Goal: Task Accomplishment & Management: Manage account settings

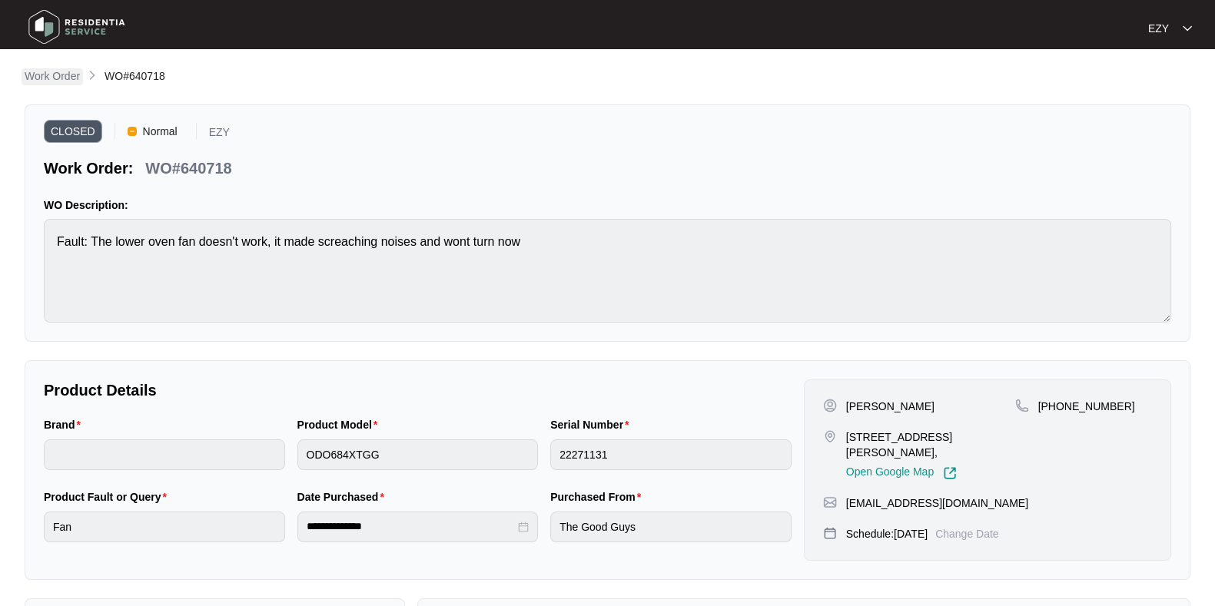
click at [45, 83] on p "Work Order" at bounding box center [52, 75] width 55 height 15
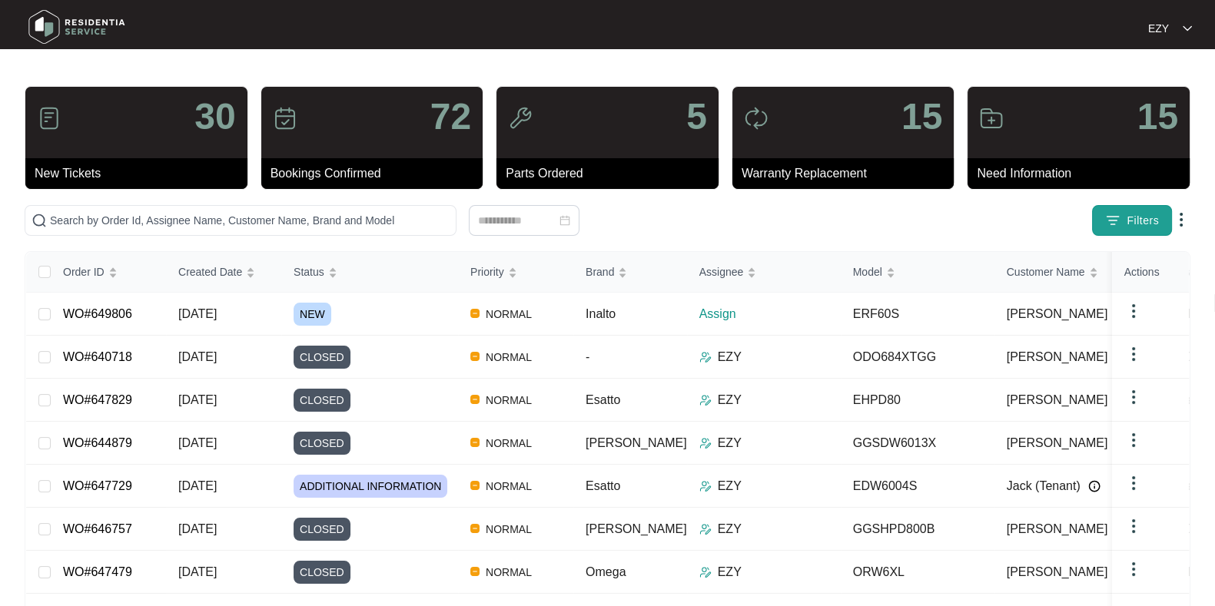
click at [1097, 224] on button "Filters" at bounding box center [1132, 220] width 80 height 31
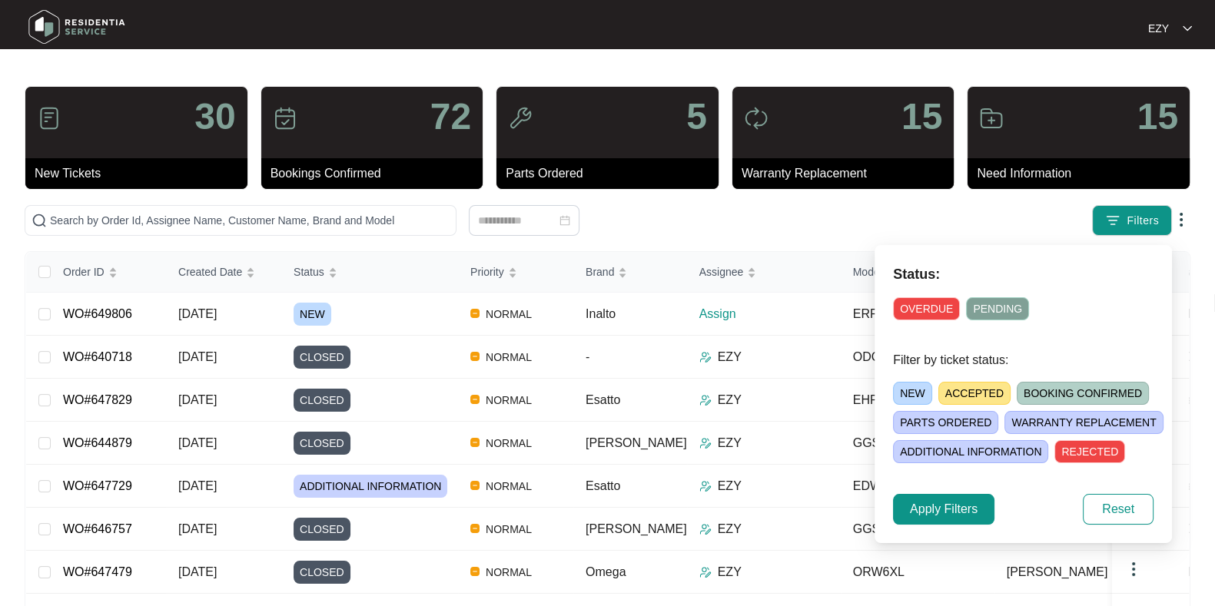
click at [903, 390] on span "NEW" at bounding box center [912, 393] width 39 height 23
click at [947, 514] on span "Apply Filters" at bounding box center [944, 509] width 68 height 18
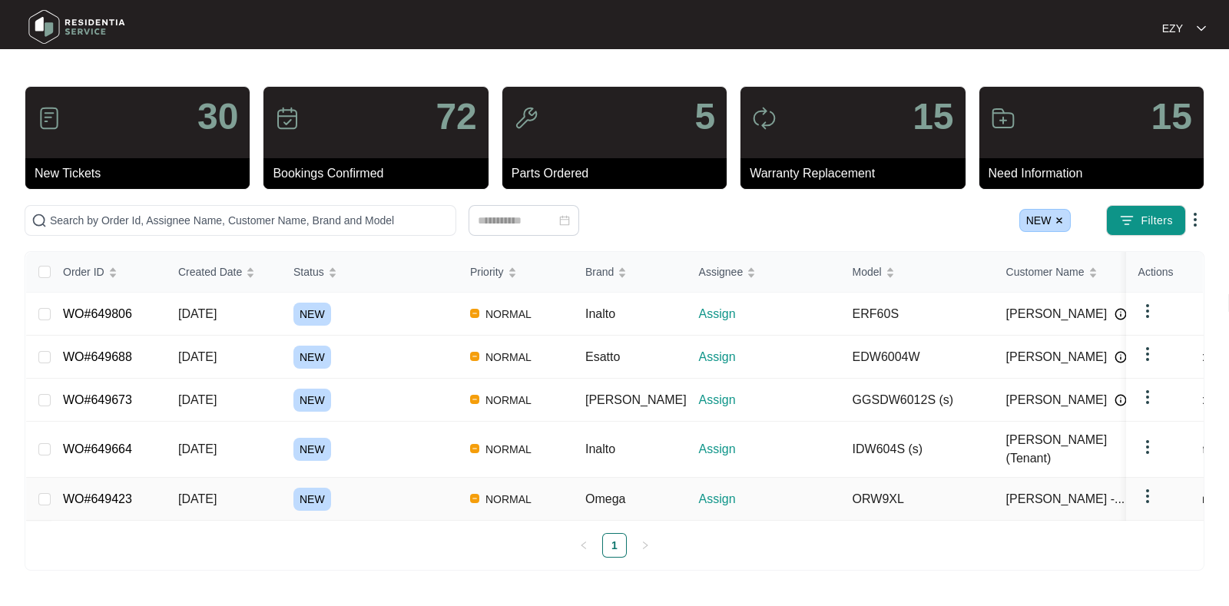
click at [363, 488] on div "NEW" at bounding box center [375, 499] width 164 height 23
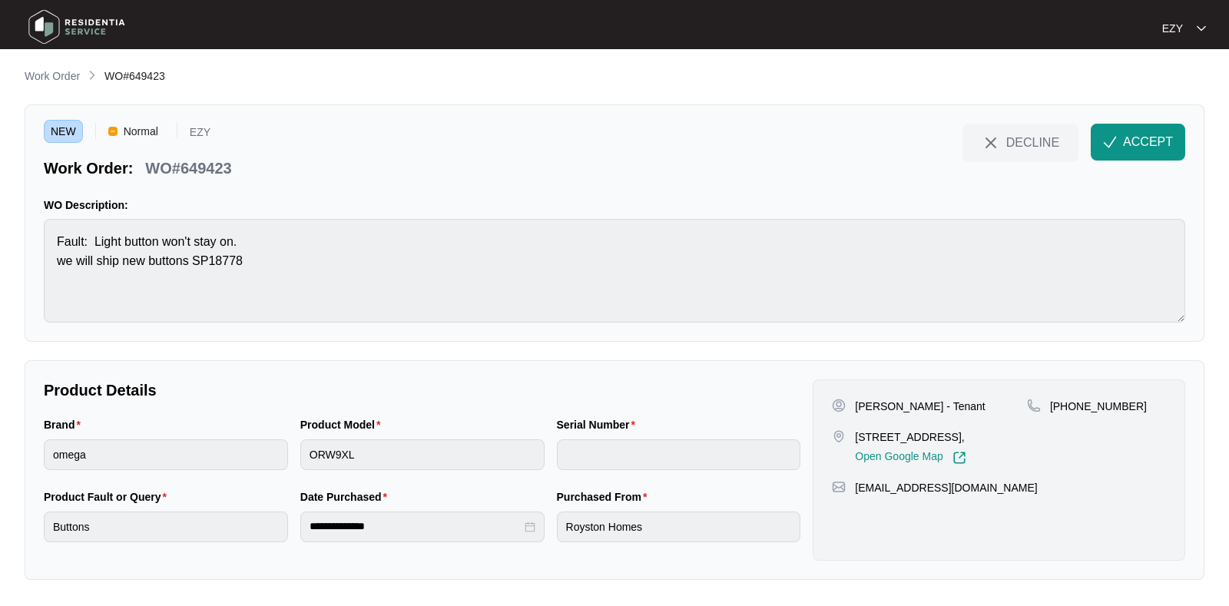
click at [195, 161] on p "WO#649423" at bounding box center [188, 168] width 86 height 22
copy div "WO#649423 DECLINE ACCEPT"
click at [195, 161] on p "WO#649423" at bounding box center [188, 168] width 86 height 22
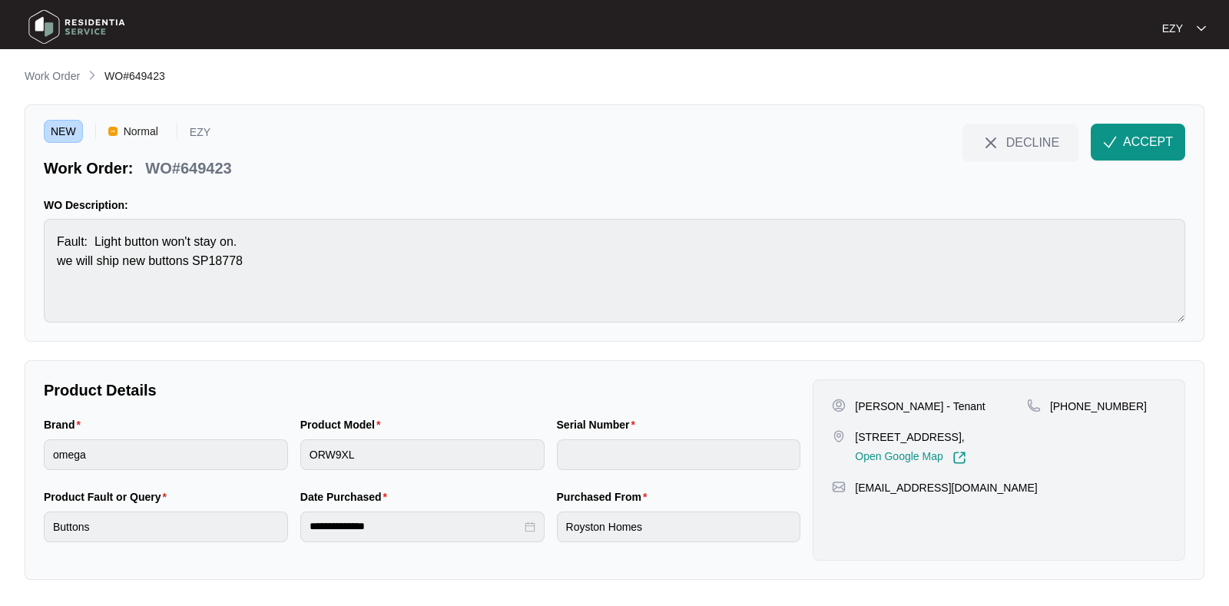
click at [35, 240] on div "NEW Normal EZY Work Order: WO#649423 DECLINE ACCEPT WO Description: Fault: Ligh…" at bounding box center [615, 222] width 1180 height 237
click at [860, 402] on p "[PERSON_NAME] - Tenant" at bounding box center [920, 406] width 130 height 15
copy p "[PERSON_NAME] - Tenant"
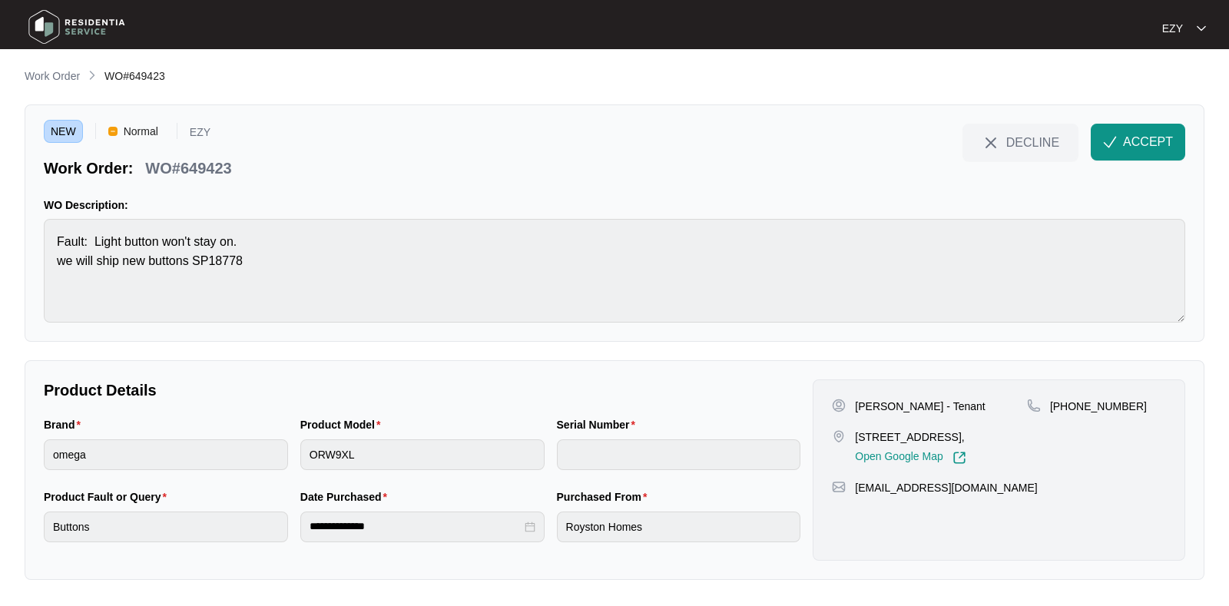
click at [880, 441] on p "[STREET_ADDRESS]," at bounding box center [910, 436] width 111 height 15
copy p "[STREET_ADDRESS],"
click at [1084, 406] on p "[PHONE_NUMBER]" at bounding box center [1098, 406] width 97 height 15
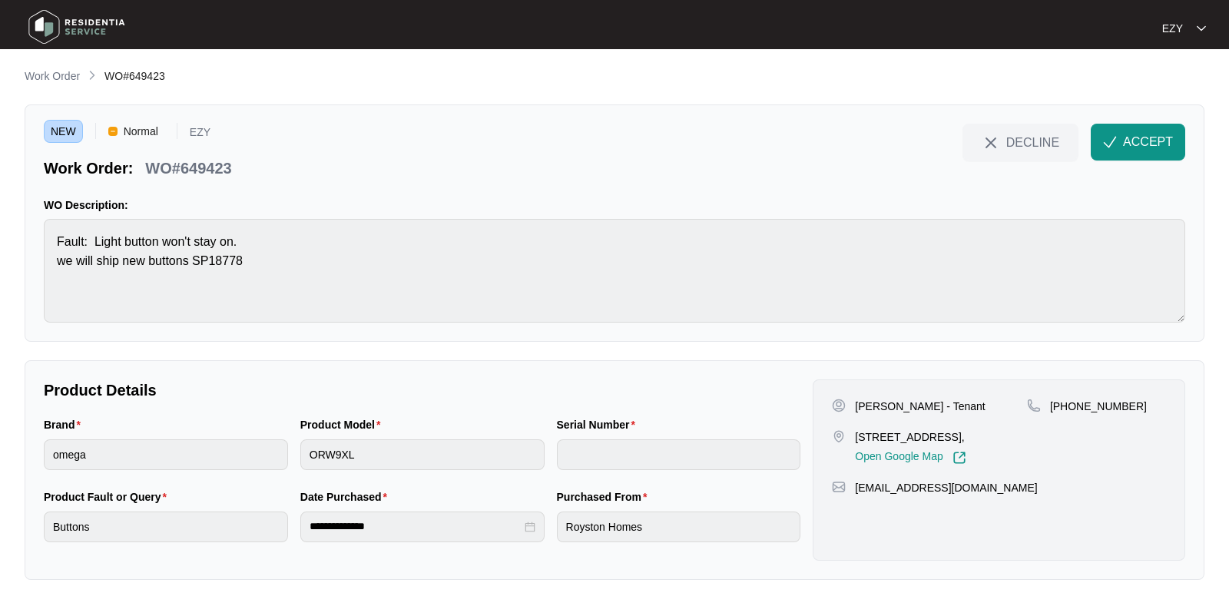
click at [1139, 404] on div "[PHONE_NUMBER]" at bounding box center [1096, 406] width 139 height 15
drag, startPoint x: 1139, startPoint y: 404, endPoint x: 1095, endPoint y: 409, distance: 44.0
click at [1095, 409] on div "[PHONE_NUMBER]" at bounding box center [1096, 406] width 139 height 15
click at [1095, 409] on p "[PHONE_NUMBER]" at bounding box center [1098, 406] width 97 height 15
drag, startPoint x: 1155, startPoint y: 404, endPoint x: 1066, endPoint y: 414, distance: 89.7
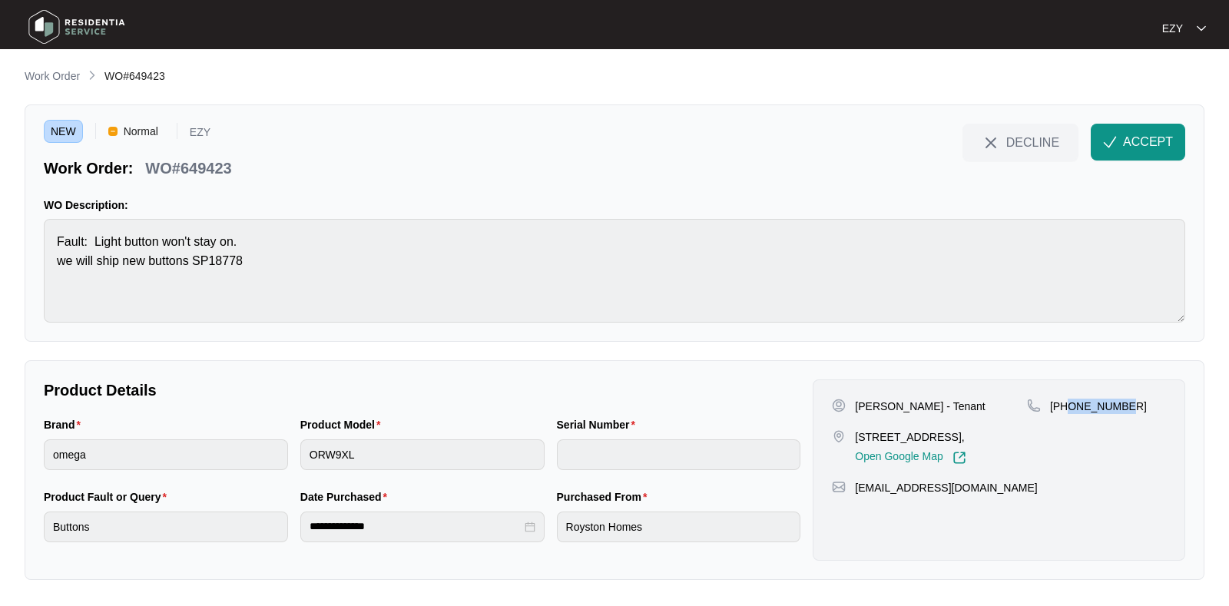
click at [1066, 414] on div "[PHONE_NUMBER]" at bounding box center [1096, 432] width 139 height 66
copy p "466668760"
click at [1116, 145] on img "button" at bounding box center [1110, 142] width 14 height 14
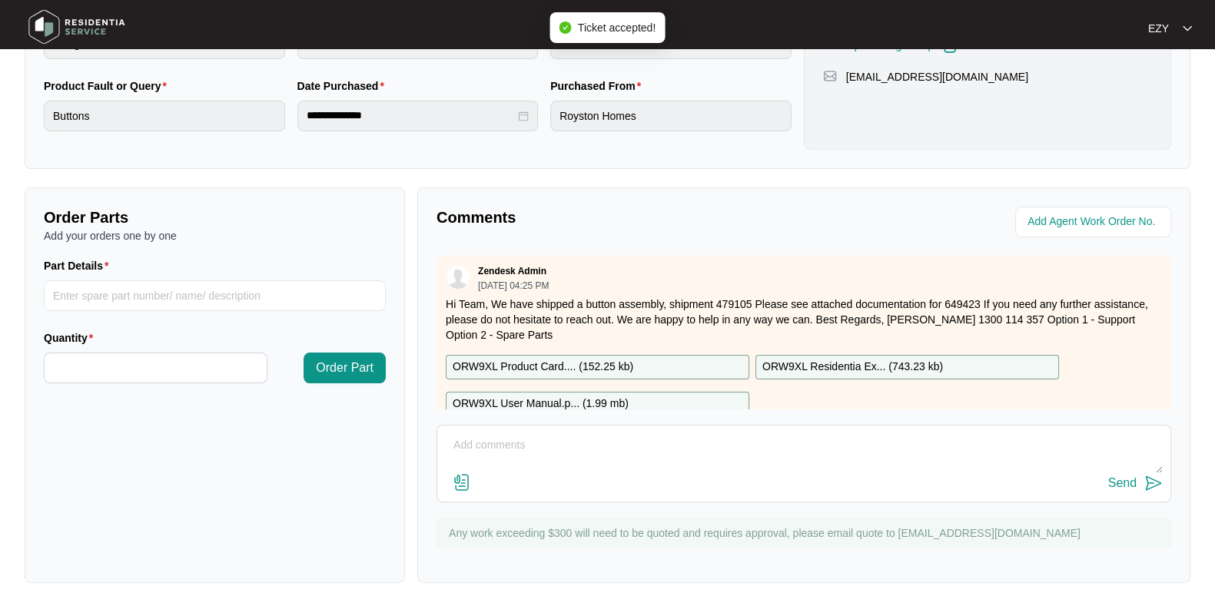
scroll to position [18, 0]
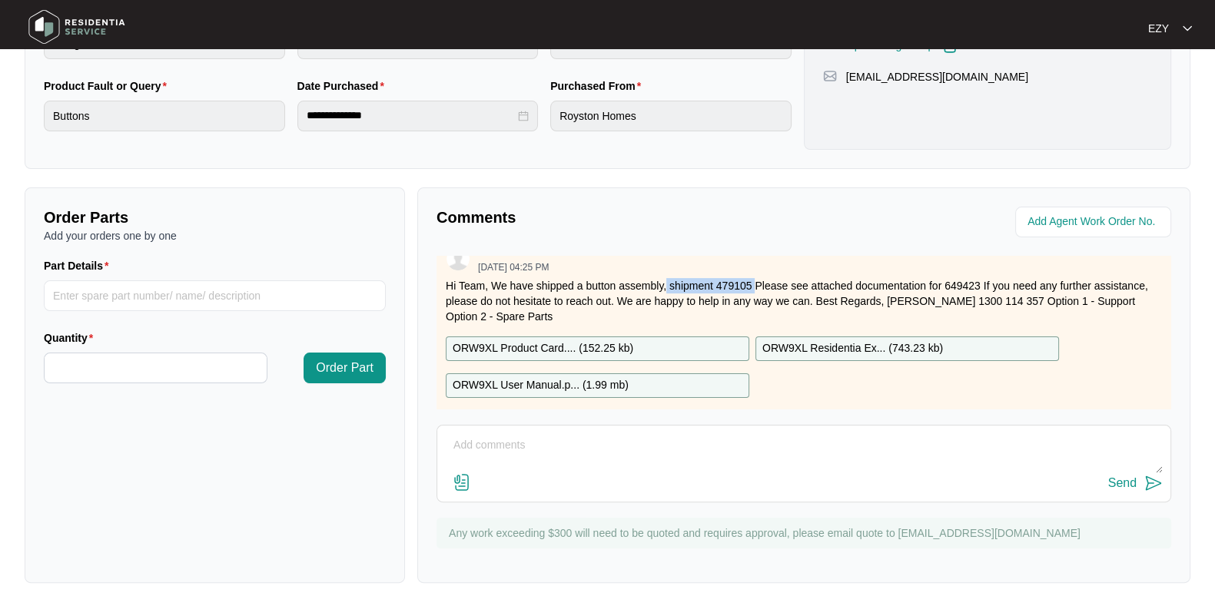
drag, startPoint x: 665, startPoint y: 283, endPoint x: 757, endPoint y: 282, distance: 91.4
click at [757, 282] on p "Hi Team, We have shipped a button assembly, shipment 479105 Please see attached…" at bounding box center [804, 301] width 716 height 46
copy p "shipment 479105"
click at [852, 240] on div "Comments Zendesk Admin [DATE] 04:25 PM Hi Team, We have shipped a button assemb…" at bounding box center [803, 385] width 773 height 396
click at [589, 346] on p "ORW9XL Product Card.... ( 152.25 kb )" at bounding box center [543, 348] width 181 height 17
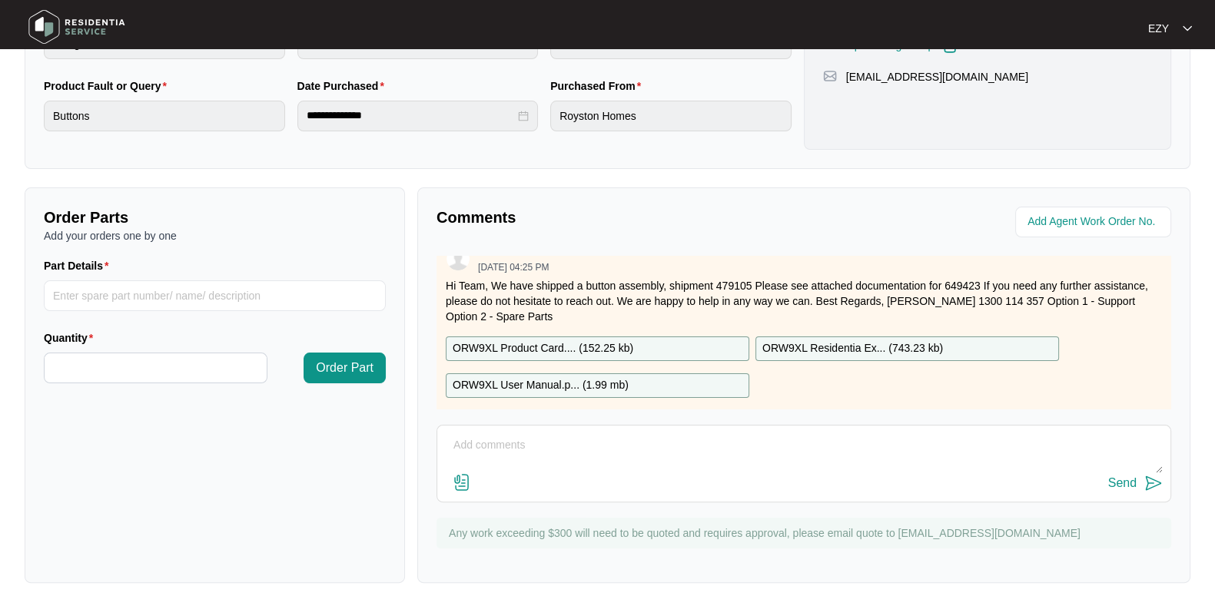
click at [605, 374] on div "ORW9XL User Manual.p... ( 1.99 mb )" at bounding box center [597, 385] width 303 height 25
click at [822, 340] on p "ORW9XL Residentia Ex... ( 743.23 kb )" at bounding box center [852, 348] width 181 height 17
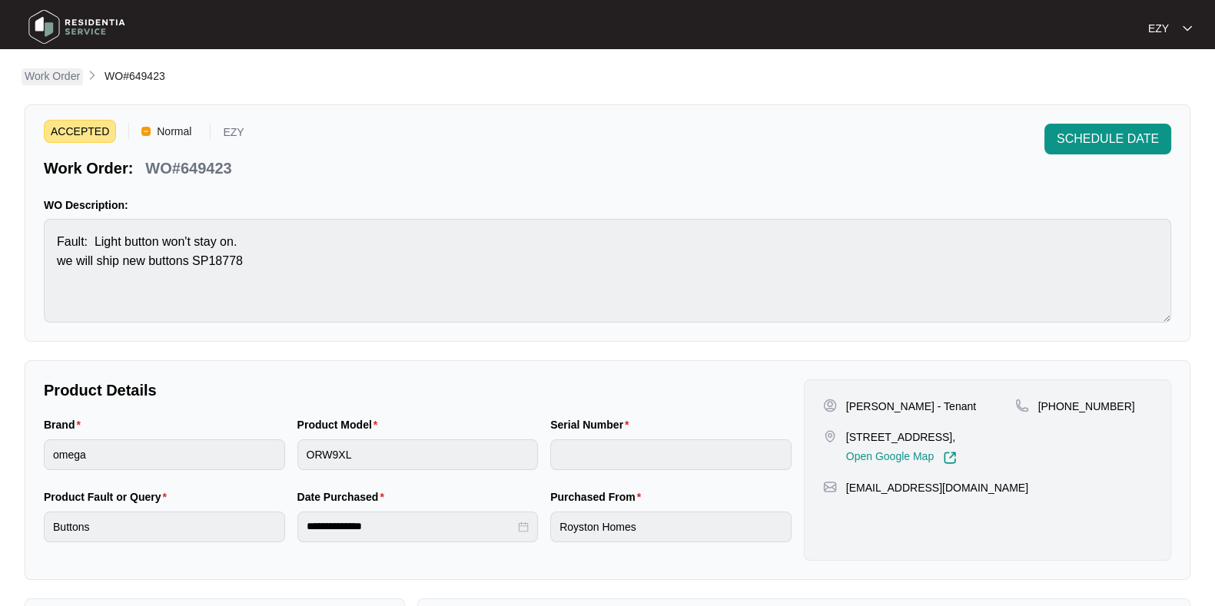
click at [28, 76] on p "Work Order" at bounding box center [52, 75] width 55 height 15
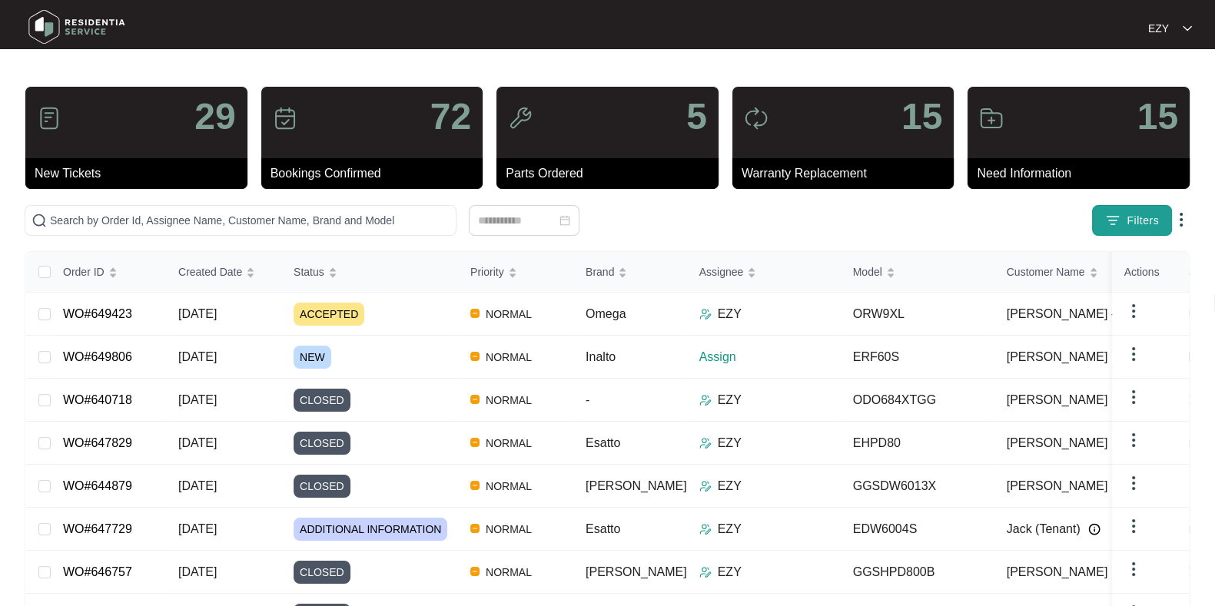
click at [1124, 220] on button "Filters" at bounding box center [1132, 220] width 80 height 31
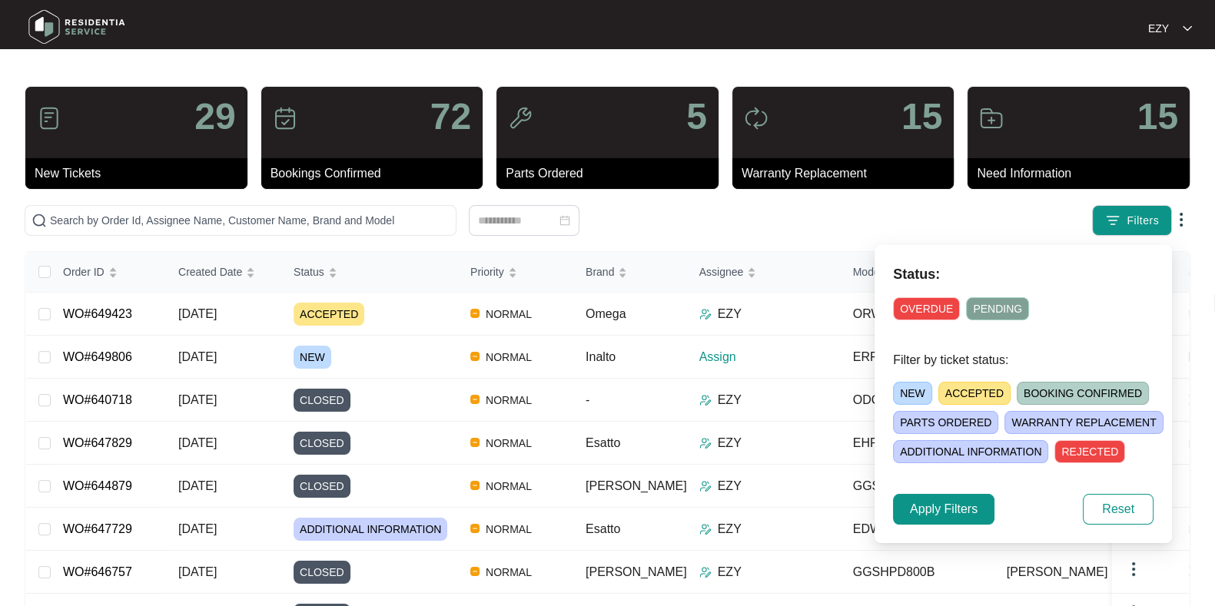
click at [913, 382] on span "NEW" at bounding box center [912, 393] width 39 height 23
click at [936, 512] on span "Apply Filters" at bounding box center [944, 509] width 68 height 18
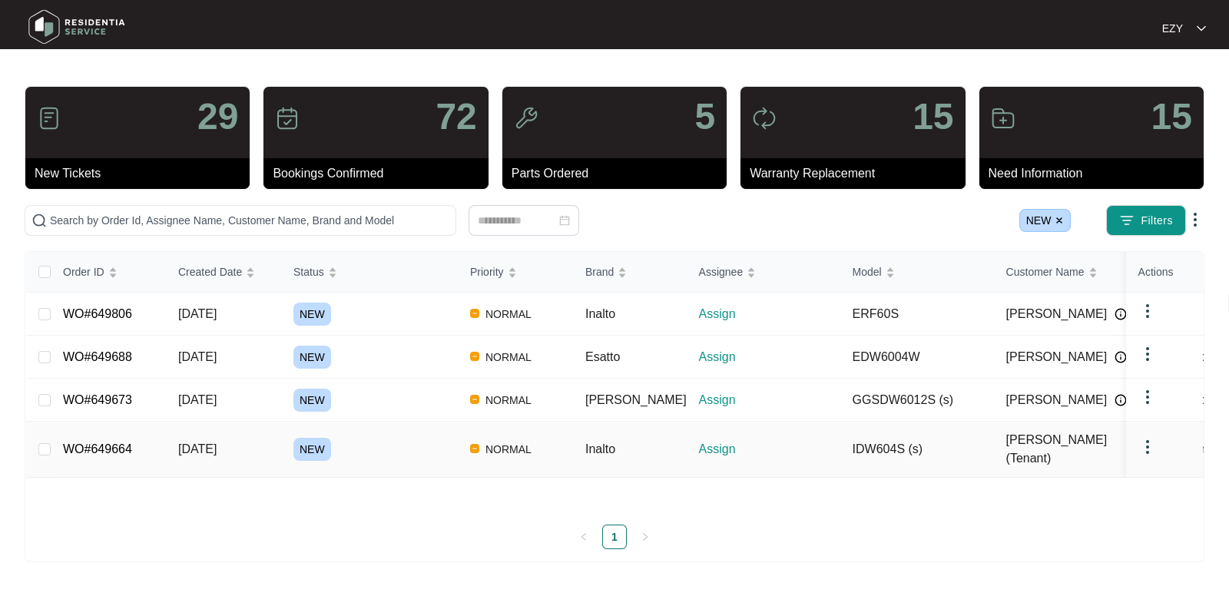
click at [376, 446] on div "NEW" at bounding box center [375, 449] width 164 height 23
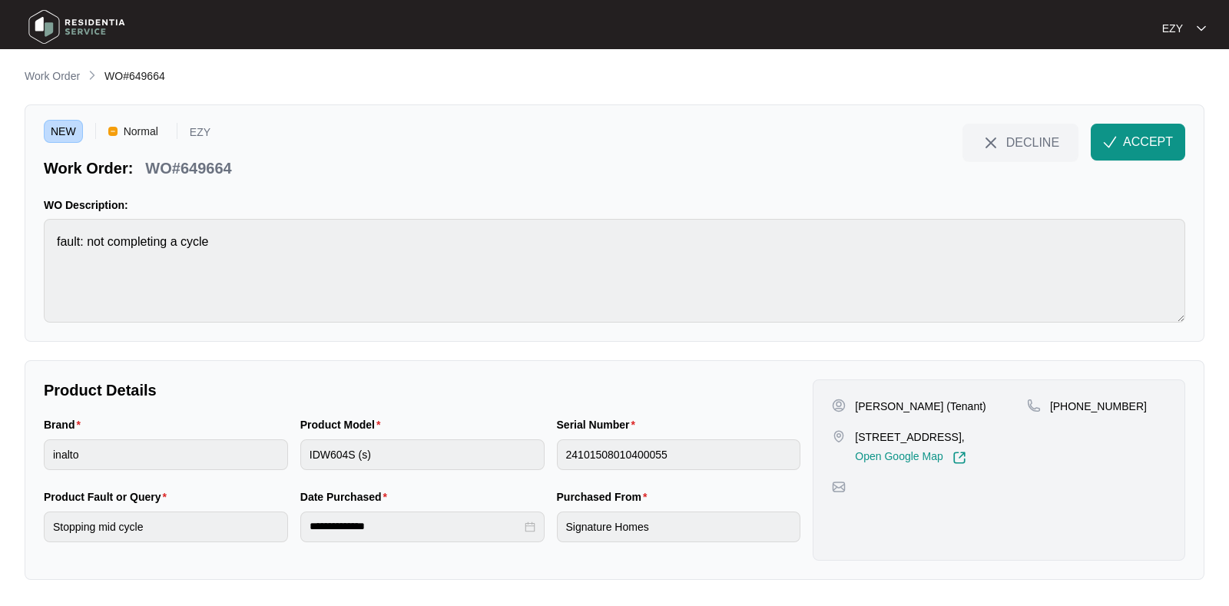
click at [181, 168] on p "WO#649664" at bounding box center [188, 168] width 86 height 22
copy div "WO#649664 DECLINE ACCEPT"
click at [845, 406] on img at bounding box center [839, 406] width 14 height 14
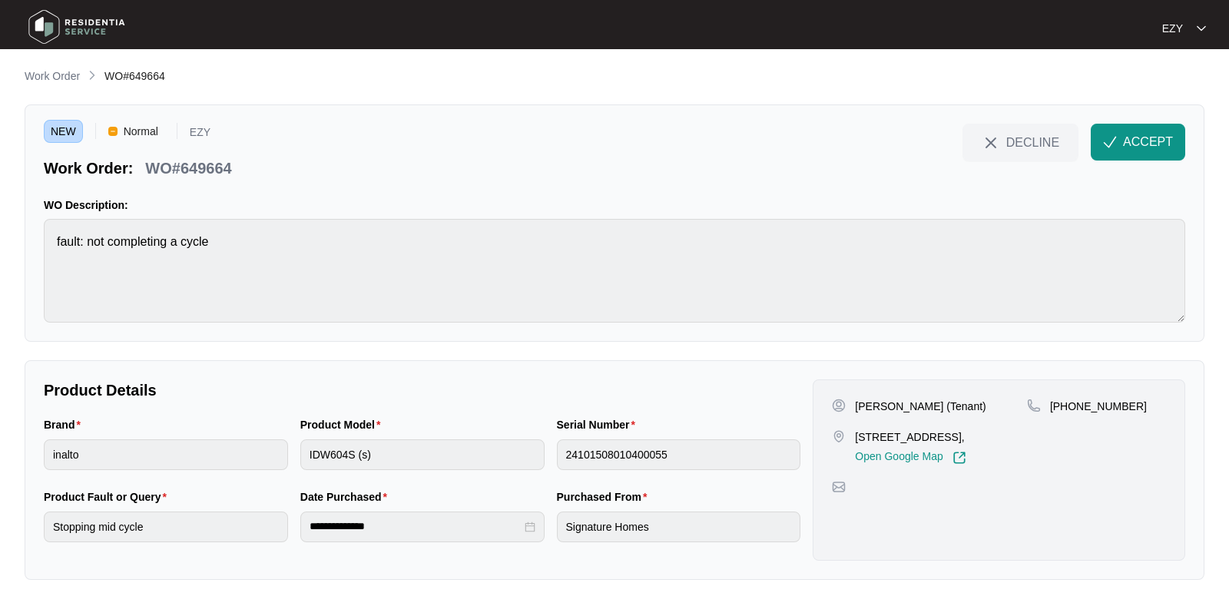
click at [845, 406] on img at bounding box center [839, 406] width 14 height 14
click at [863, 406] on p "[PERSON_NAME] (Tenant)" at bounding box center [920, 406] width 131 height 15
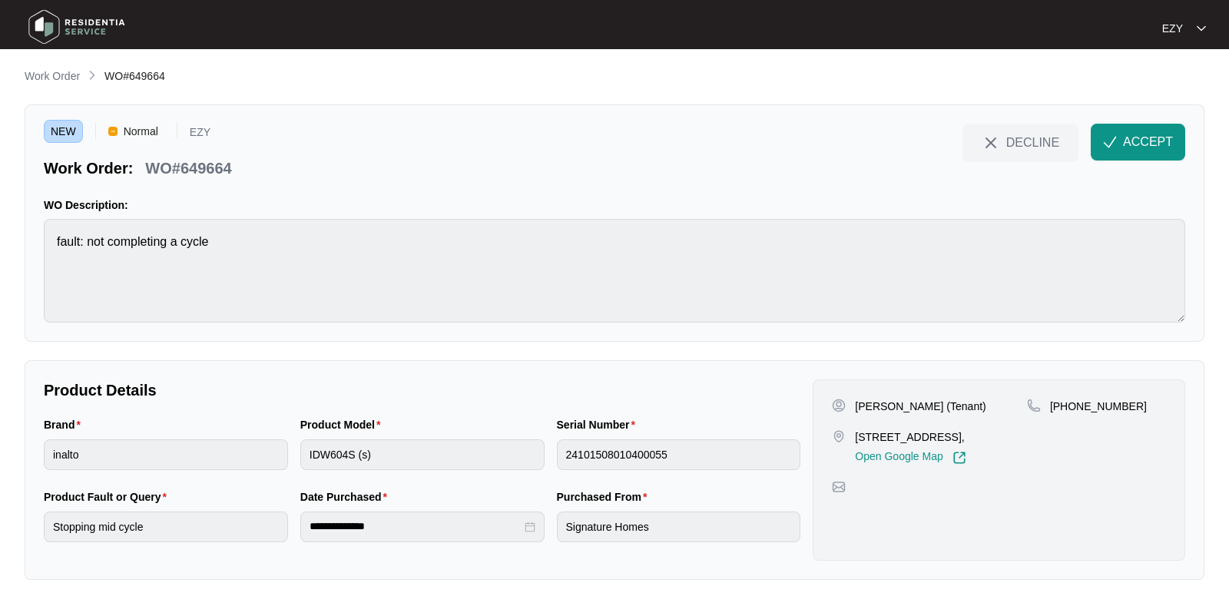
click at [211, 169] on p "WO#649664" at bounding box center [188, 168] width 86 height 22
copy p "649664"
drag, startPoint x: 857, startPoint y: 433, endPoint x: 930, endPoint y: 432, distance: 73.0
click at [930, 432] on p "[STREET_ADDRESS]," at bounding box center [910, 436] width 111 height 15
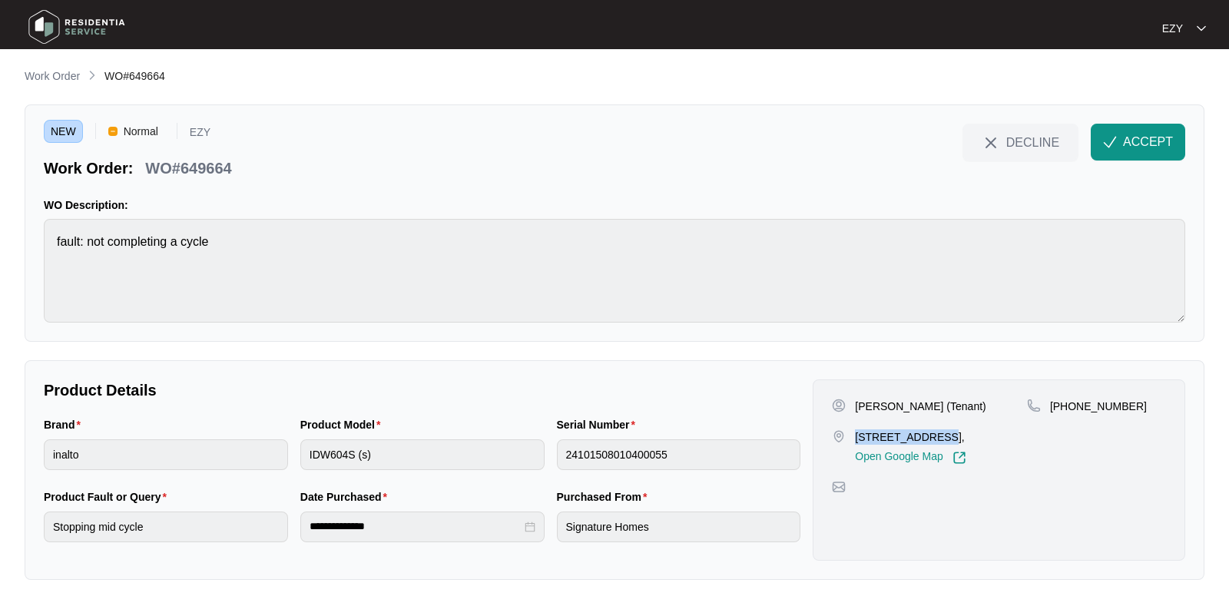
copy p "[STREET_ADDRESS]"
click at [45, 71] on p "Work Order" at bounding box center [52, 75] width 55 height 15
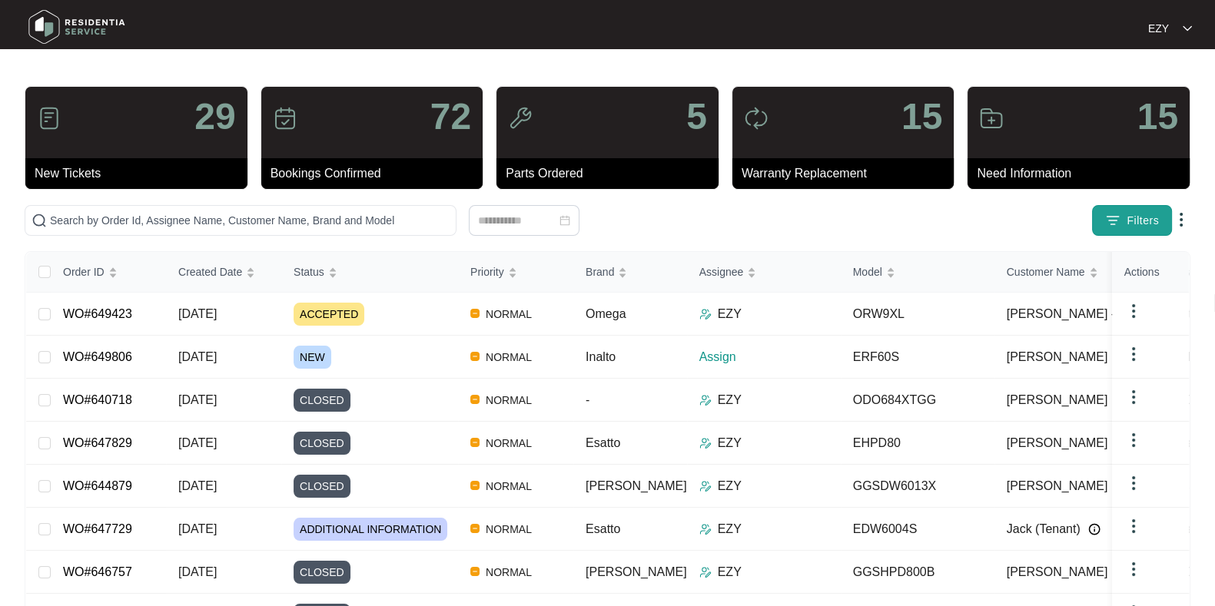
click at [1158, 224] on span "Filters" at bounding box center [1142, 221] width 32 height 16
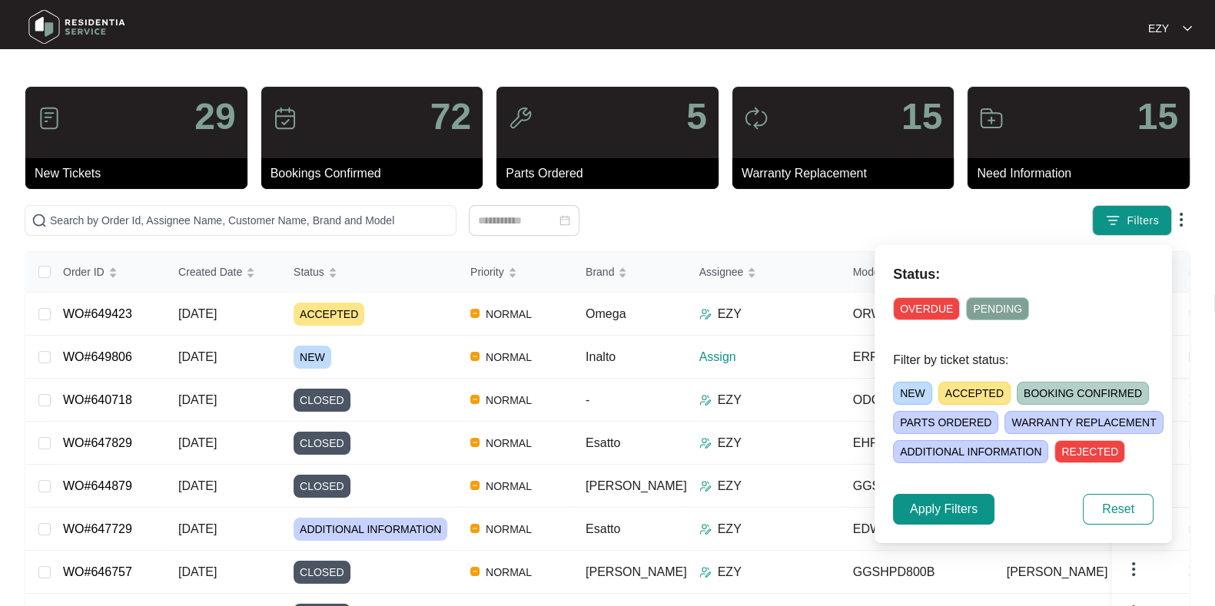
click at [913, 386] on span "NEW" at bounding box center [912, 393] width 39 height 23
click at [937, 502] on span "Apply Filters" at bounding box center [944, 509] width 68 height 18
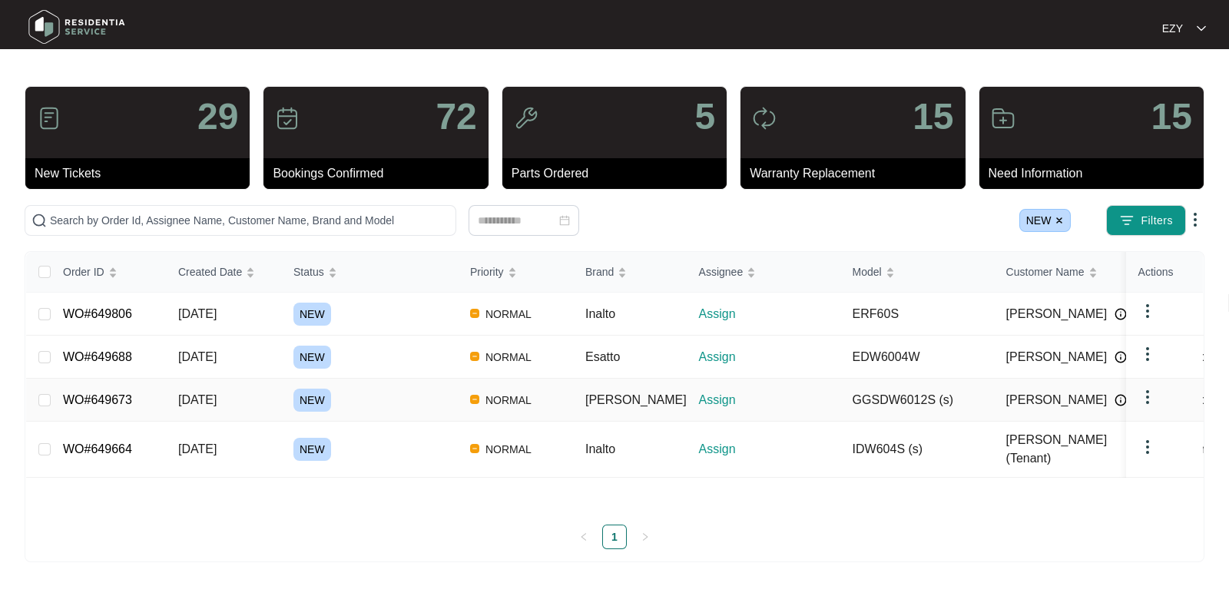
click at [411, 391] on div "NEW" at bounding box center [375, 400] width 164 height 23
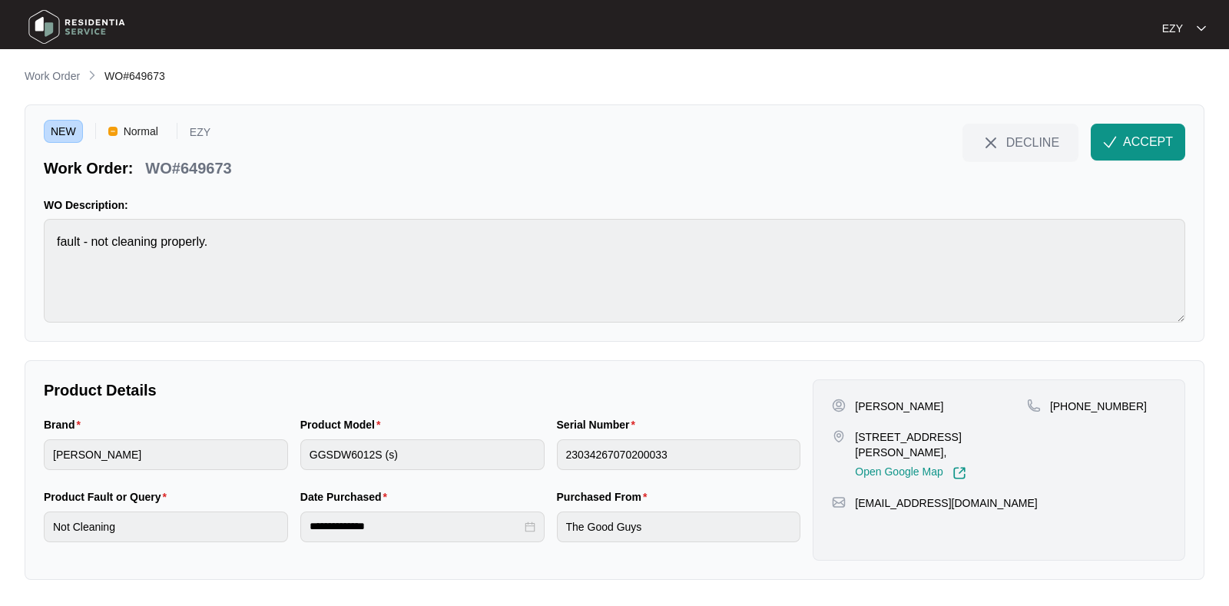
click at [165, 165] on p "WO#649673" at bounding box center [188, 168] width 86 height 22
copy div "WO#649673 DECLINE ACCEPT"
click at [856, 405] on p "[PERSON_NAME]" at bounding box center [899, 406] width 88 height 15
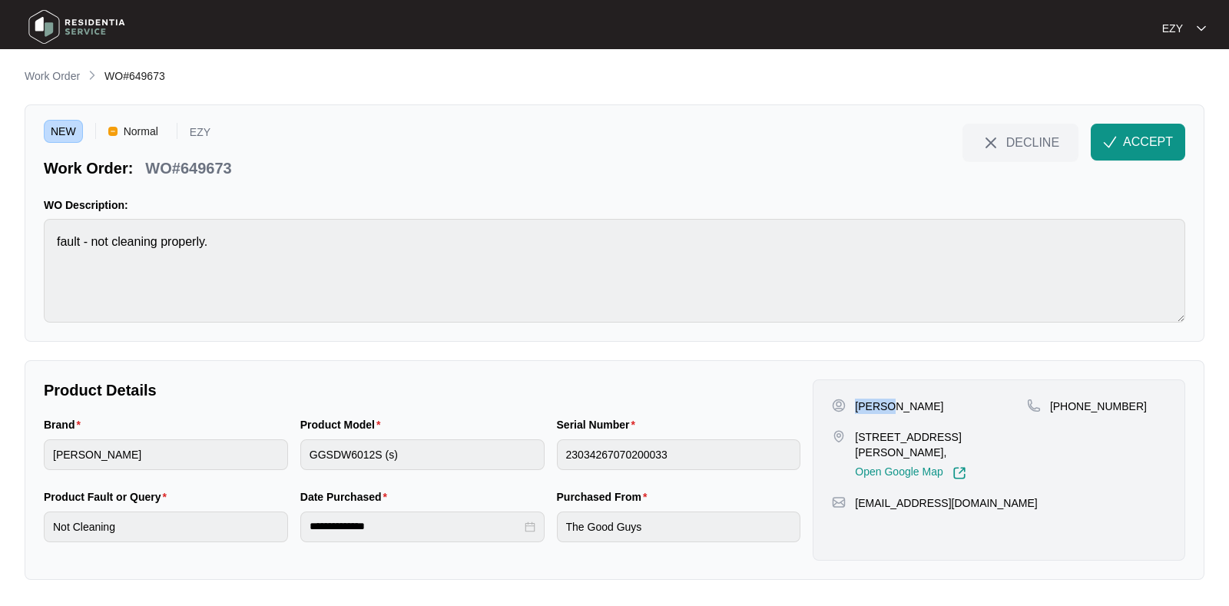
click at [856, 405] on p "[PERSON_NAME]" at bounding box center [899, 406] width 88 height 15
copy p "[PERSON_NAME]"
click at [869, 426] on div "[PERSON_NAME] [STREET_ADDRESS][PERSON_NAME], Open Google Map" at bounding box center [929, 439] width 195 height 81
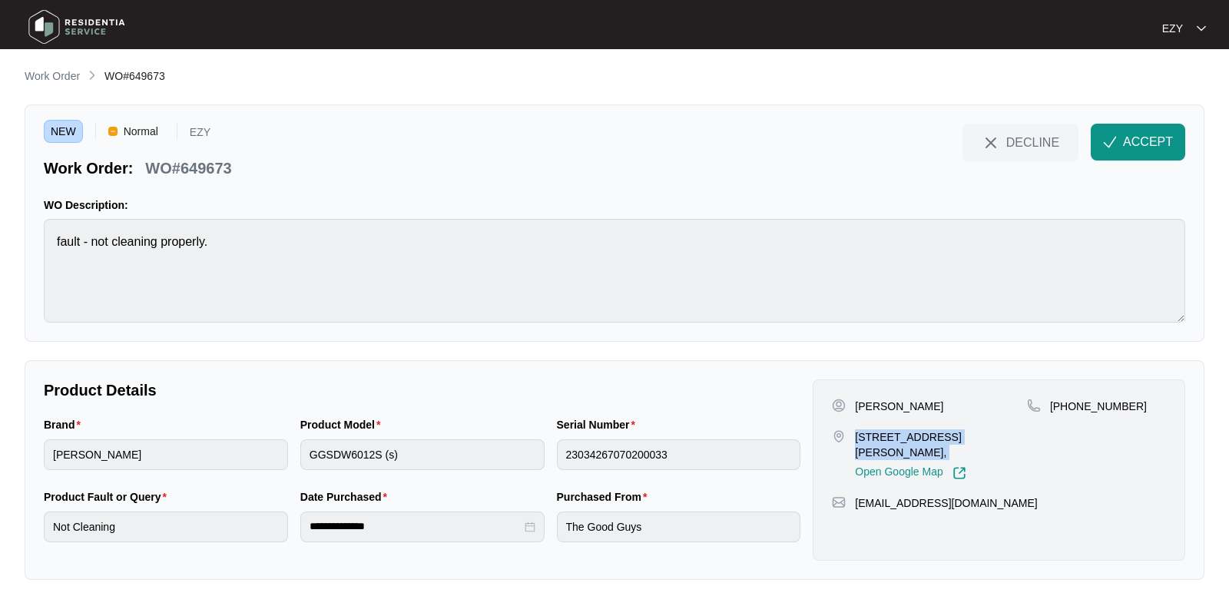
click at [869, 426] on div "[PERSON_NAME] [STREET_ADDRESS][PERSON_NAME], Open Google Map" at bounding box center [929, 439] width 195 height 81
drag, startPoint x: 1159, startPoint y: 414, endPoint x: 1067, endPoint y: 410, distance: 92.3
click at [1067, 410] on div "[PHONE_NUMBER]" at bounding box center [1096, 439] width 139 height 81
click at [1079, 409] on p "[PHONE_NUMBER]" at bounding box center [1098, 406] width 97 height 15
click at [1135, 155] on button "ACCEPT" at bounding box center [1138, 142] width 94 height 37
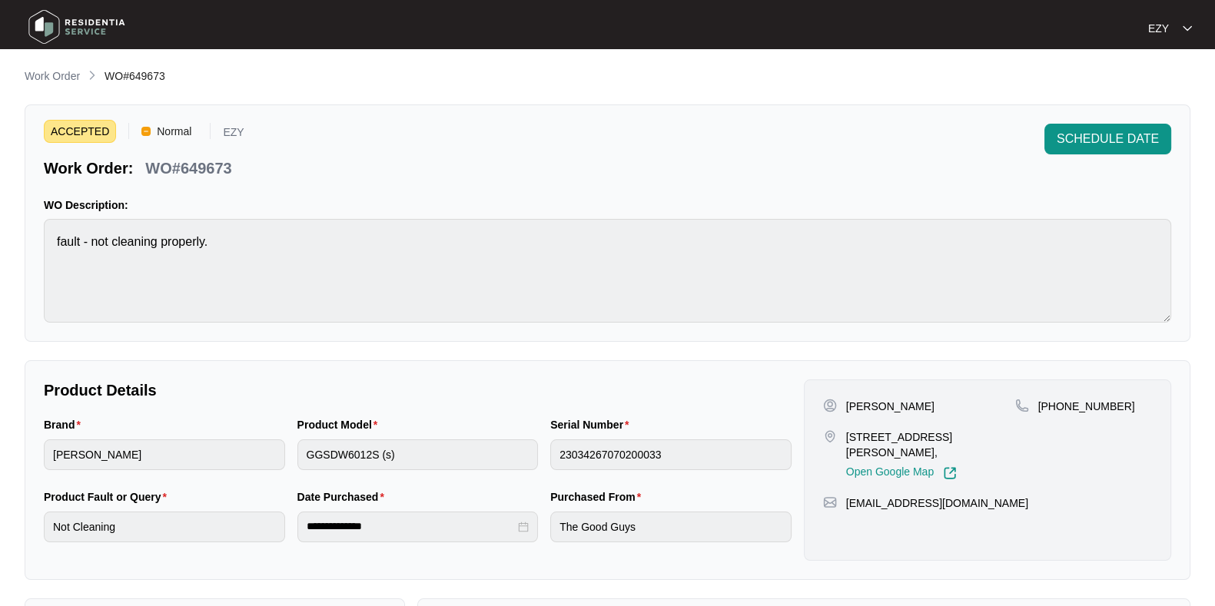
click at [73, 90] on div "**********" at bounding box center [607, 459] width 1165 height 782
click at [55, 71] on p "Work Order" at bounding box center [52, 75] width 55 height 15
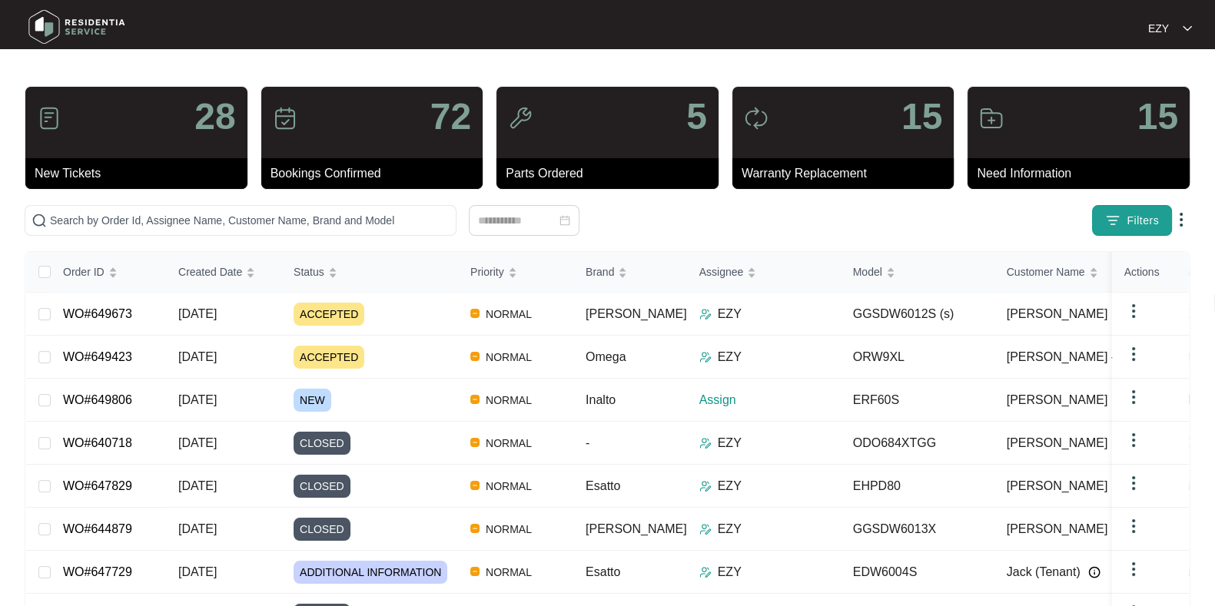
click at [1117, 231] on button "Filters" at bounding box center [1132, 220] width 80 height 31
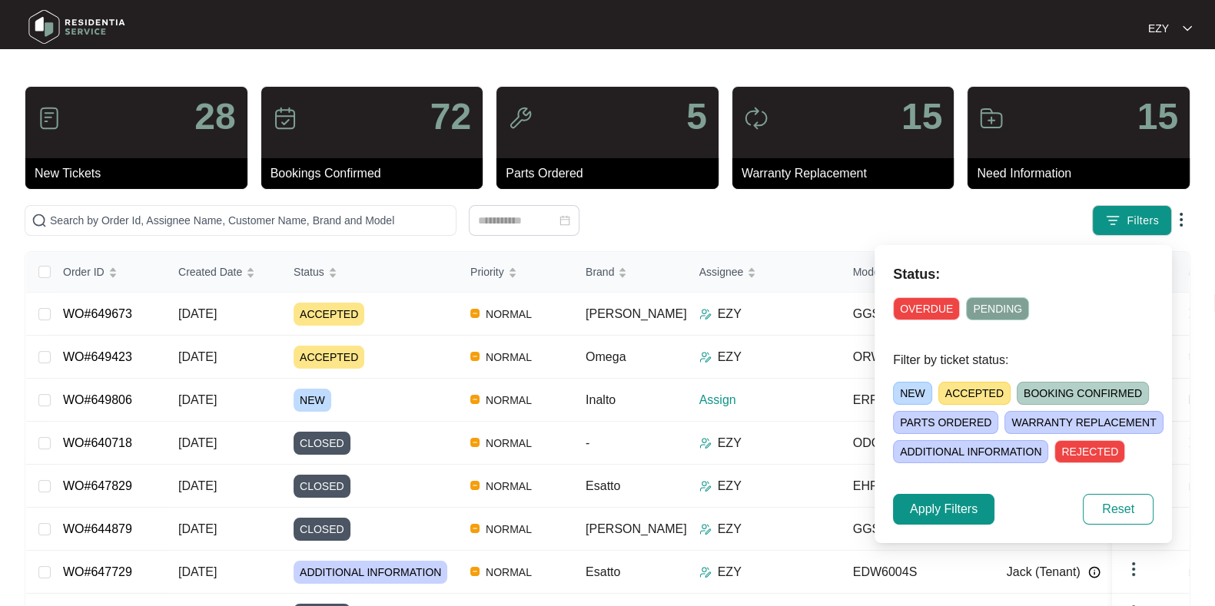
click at [984, 396] on span "ACCEPTED" at bounding box center [974, 393] width 72 height 23
click at [972, 501] on span "Apply Filters" at bounding box center [944, 509] width 68 height 18
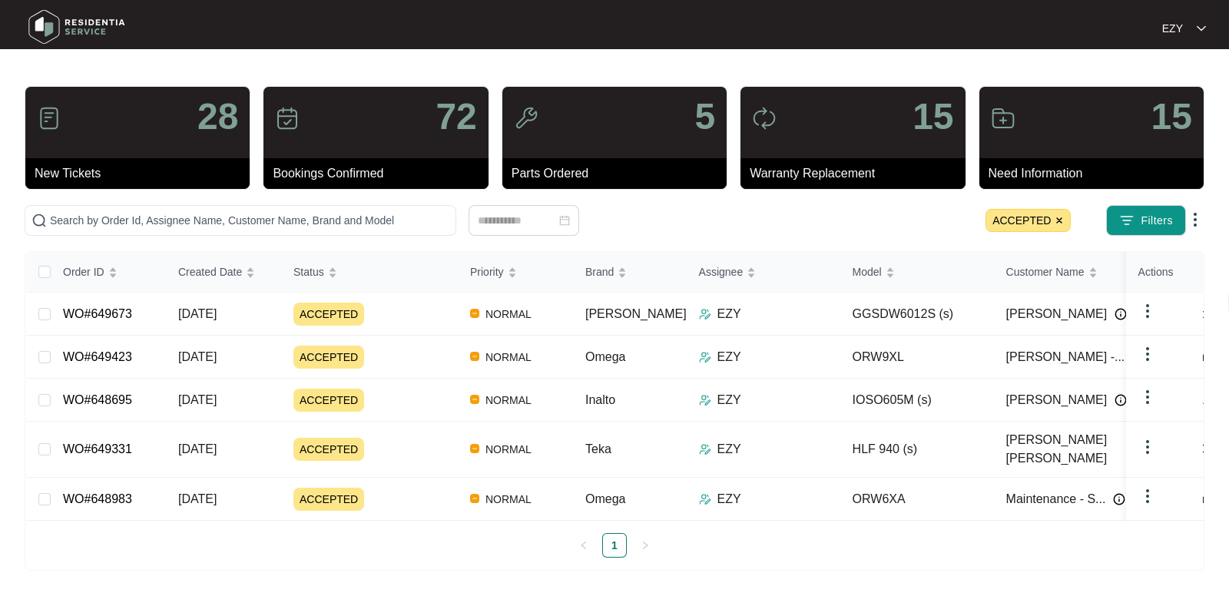
click at [1060, 224] on span "ACCEPTED" at bounding box center [1028, 220] width 85 height 23
click at [1156, 218] on span "Filters" at bounding box center [1157, 221] width 32 height 16
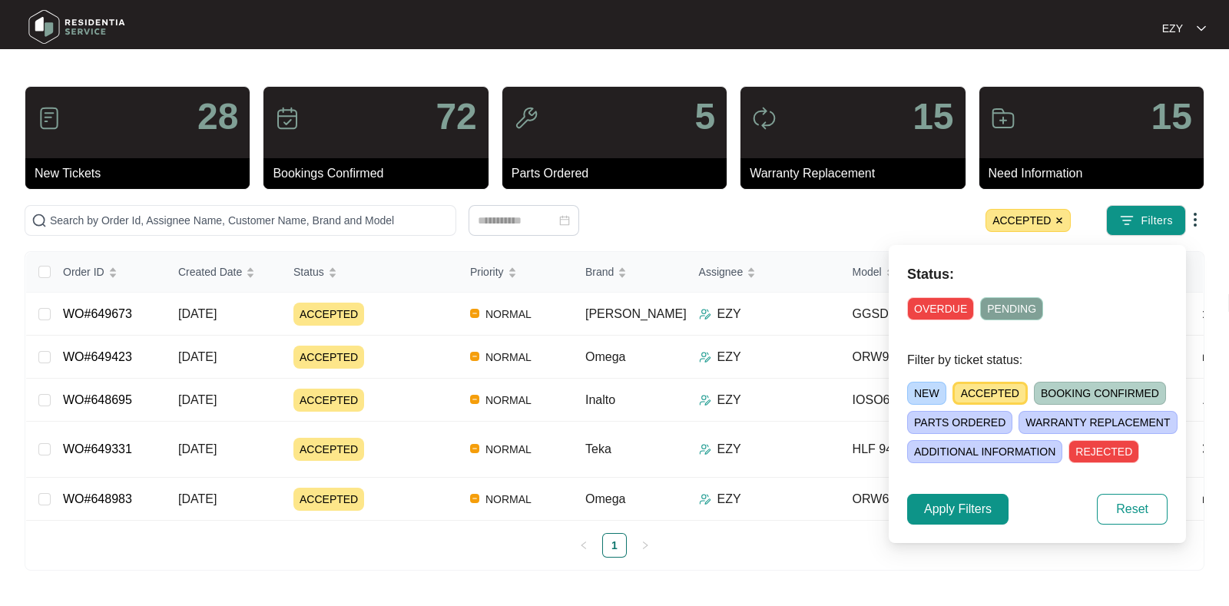
click at [933, 383] on span "NEW" at bounding box center [926, 393] width 39 height 23
click at [960, 504] on span "Apply Filters" at bounding box center [958, 509] width 68 height 18
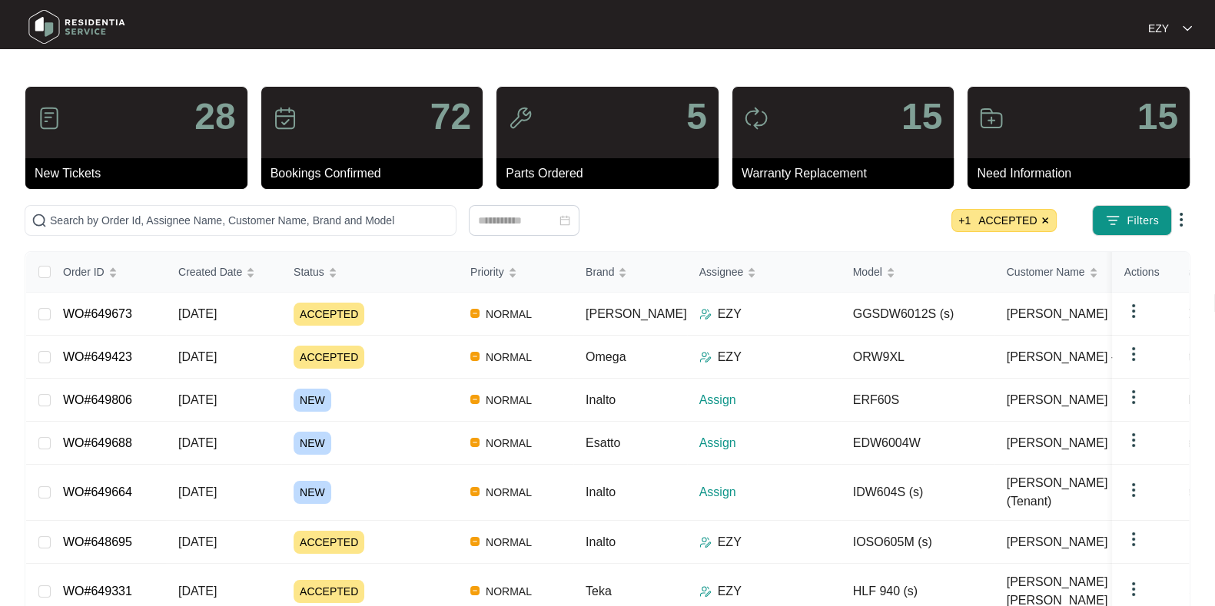
click at [1045, 221] on img at bounding box center [1044, 220] width 9 height 9
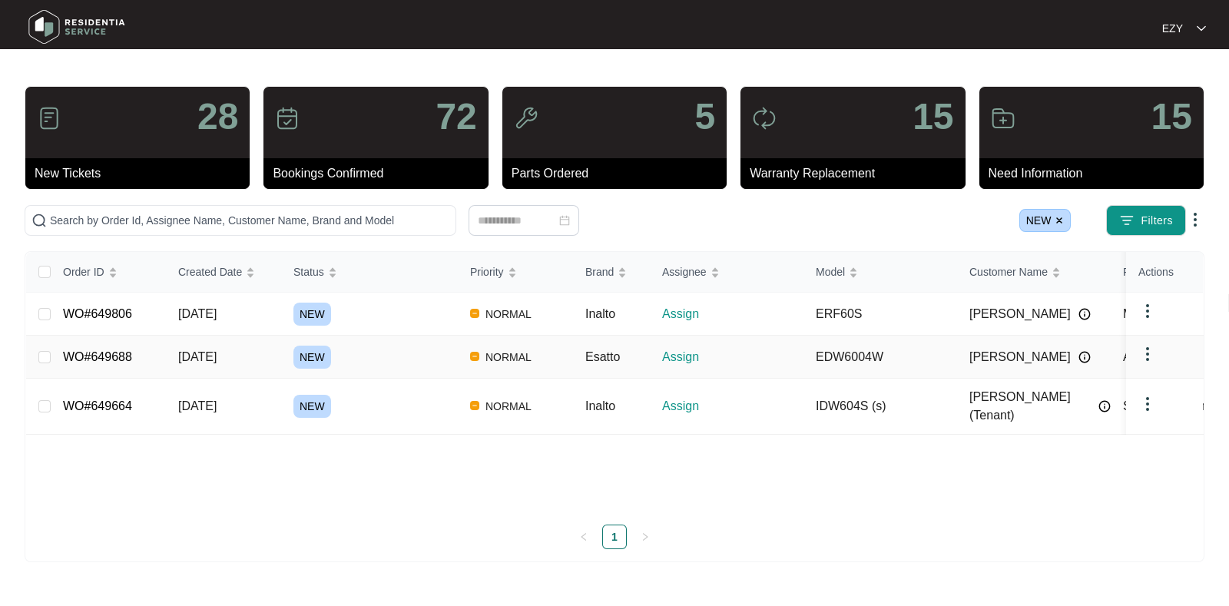
click at [353, 359] on div "NEW" at bounding box center [375, 357] width 164 height 23
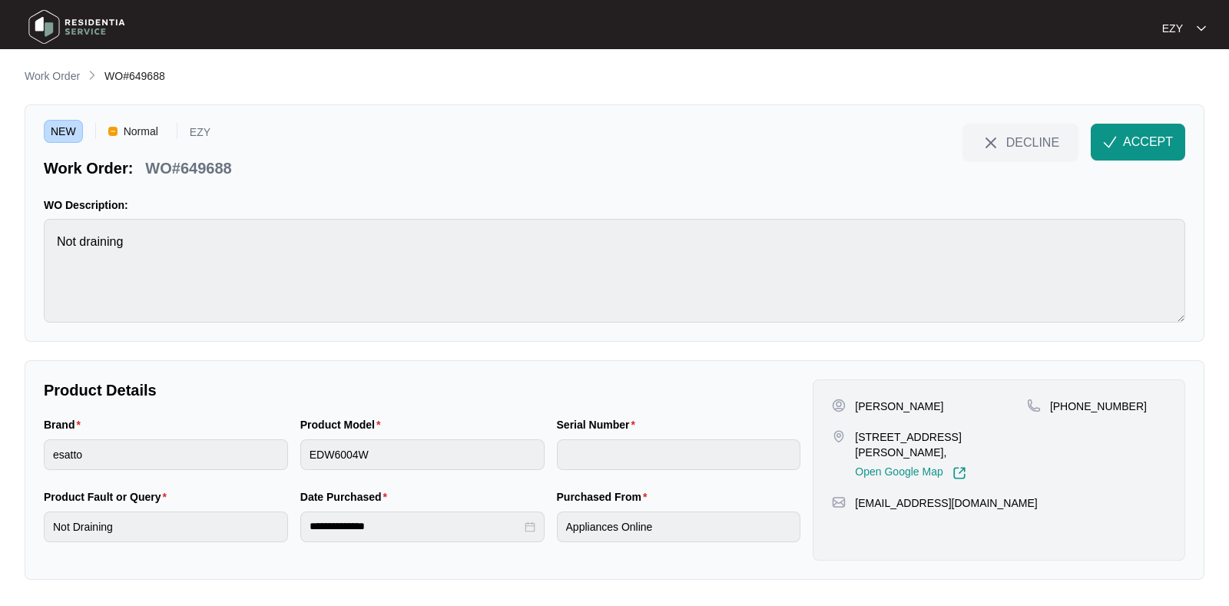
click at [181, 171] on p "WO#649688" at bounding box center [188, 168] width 86 height 22
click at [850, 403] on div "[PERSON_NAME]" at bounding box center [929, 406] width 195 height 15
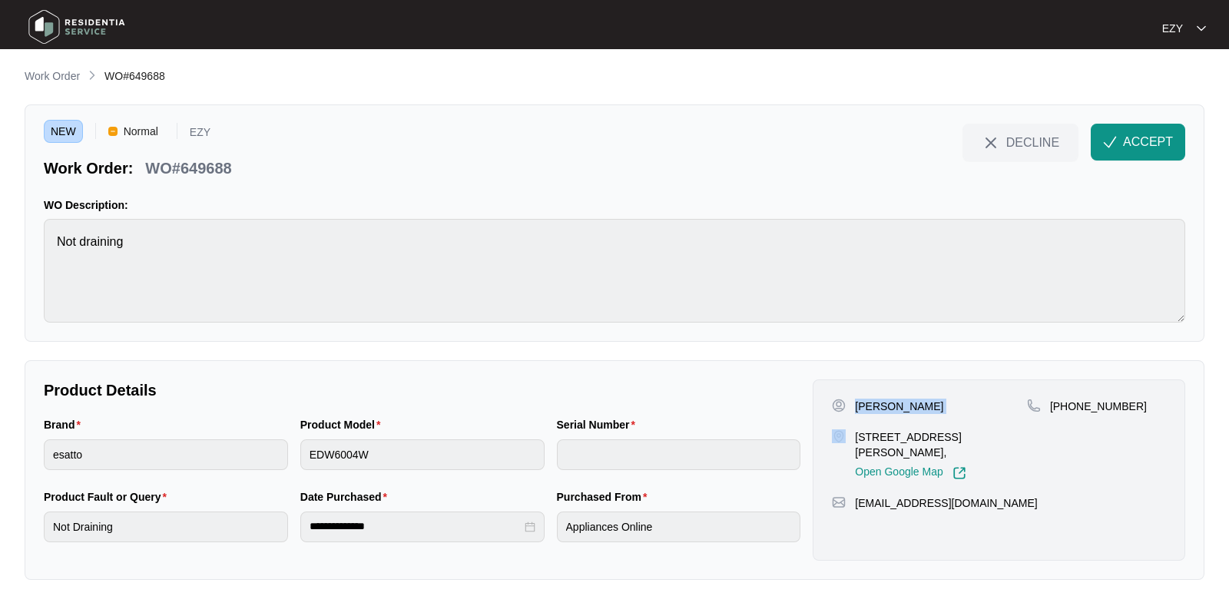
click at [850, 403] on div "[PERSON_NAME]" at bounding box center [929, 406] width 195 height 15
click at [883, 432] on p "[STREET_ADDRESS][PERSON_NAME]," at bounding box center [941, 444] width 172 height 31
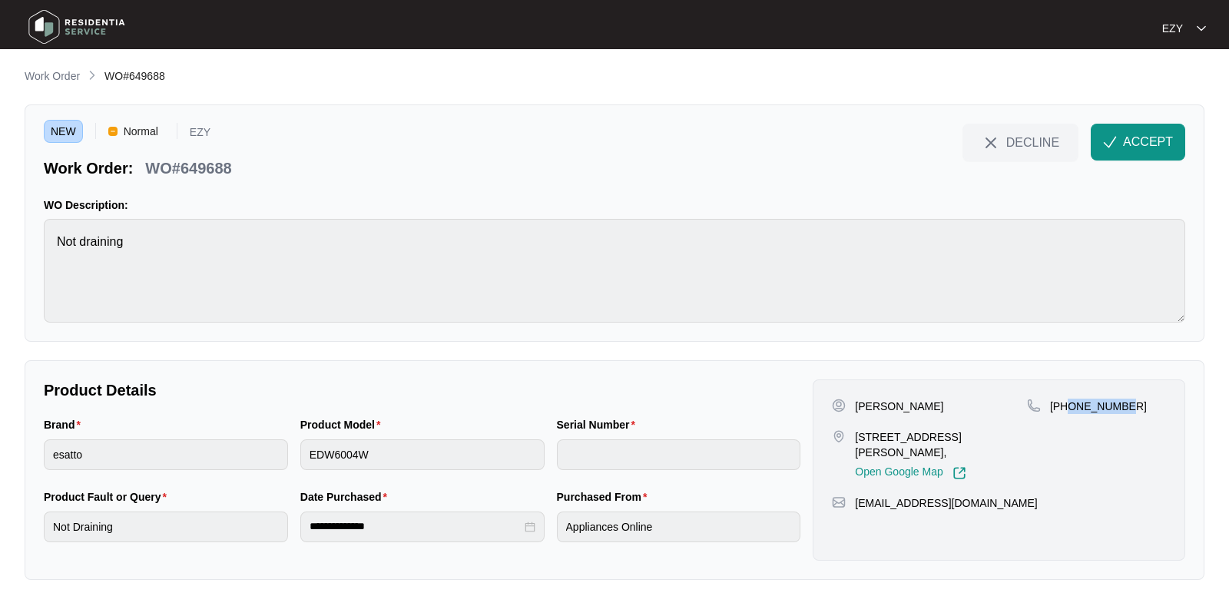
drag, startPoint x: 1159, startPoint y: 426, endPoint x: 1069, endPoint y: 417, distance: 91.1
click at [1069, 417] on div "[PHONE_NUMBER]" at bounding box center [1096, 439] width 139 height 81
click at [1158, 135] on span "ACCEPT" at bounding box center [1148, 142] width 50 height 18
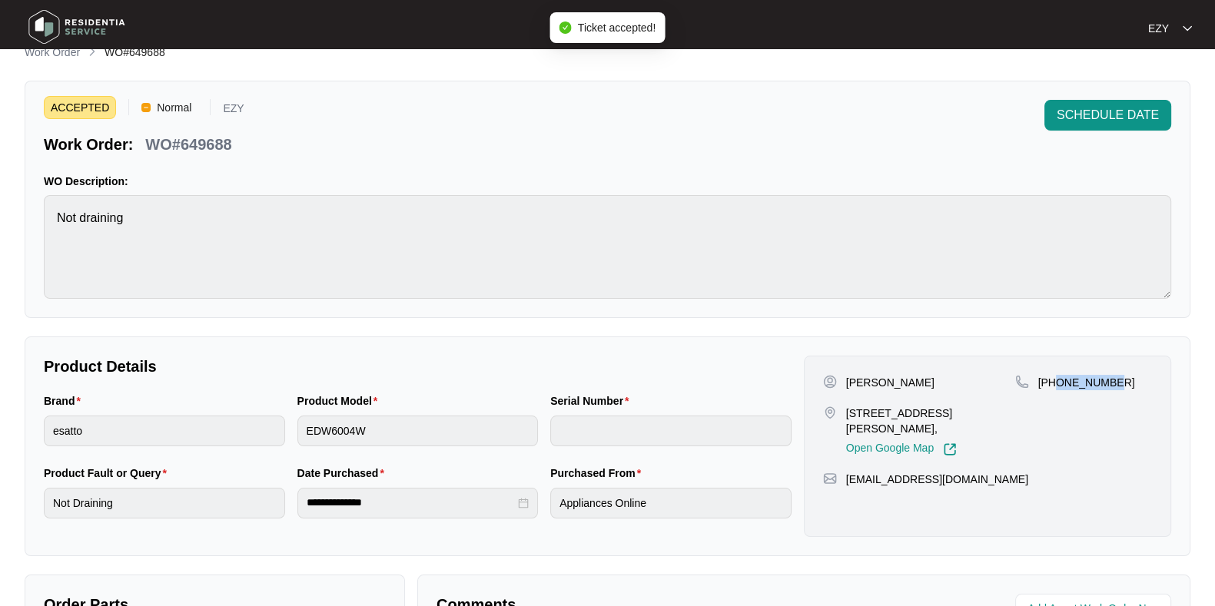
scroll to position [411, 0]
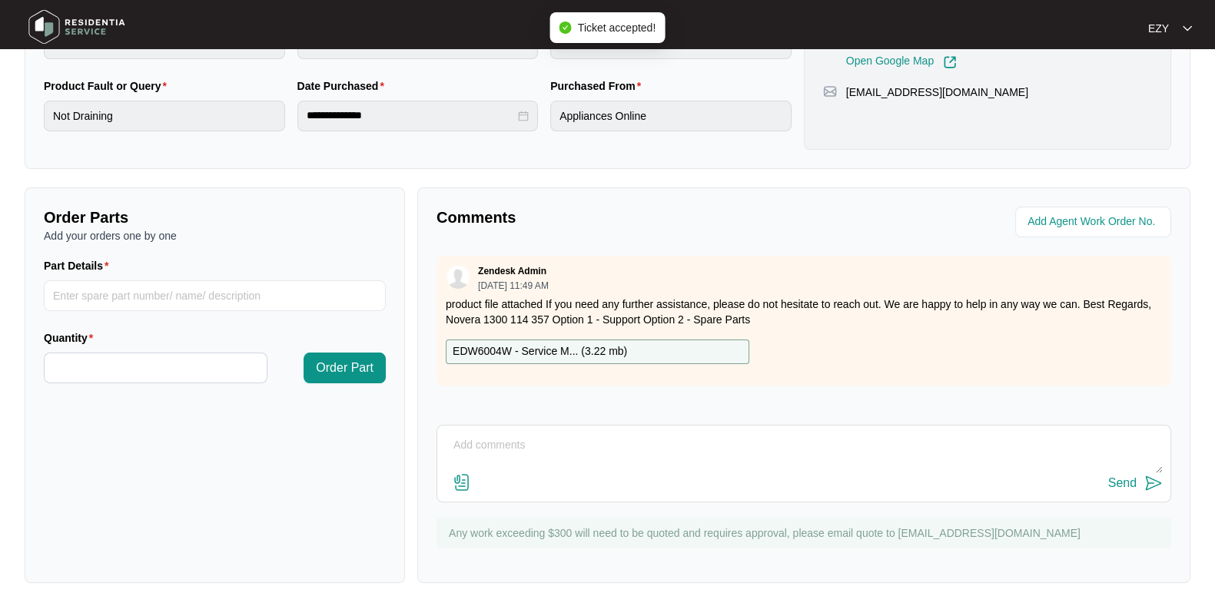
click at [553, 350] on p "EDW6004W - Service M... ( 3.22 mb )" at bounding box center [540, 351] width 174 height 17
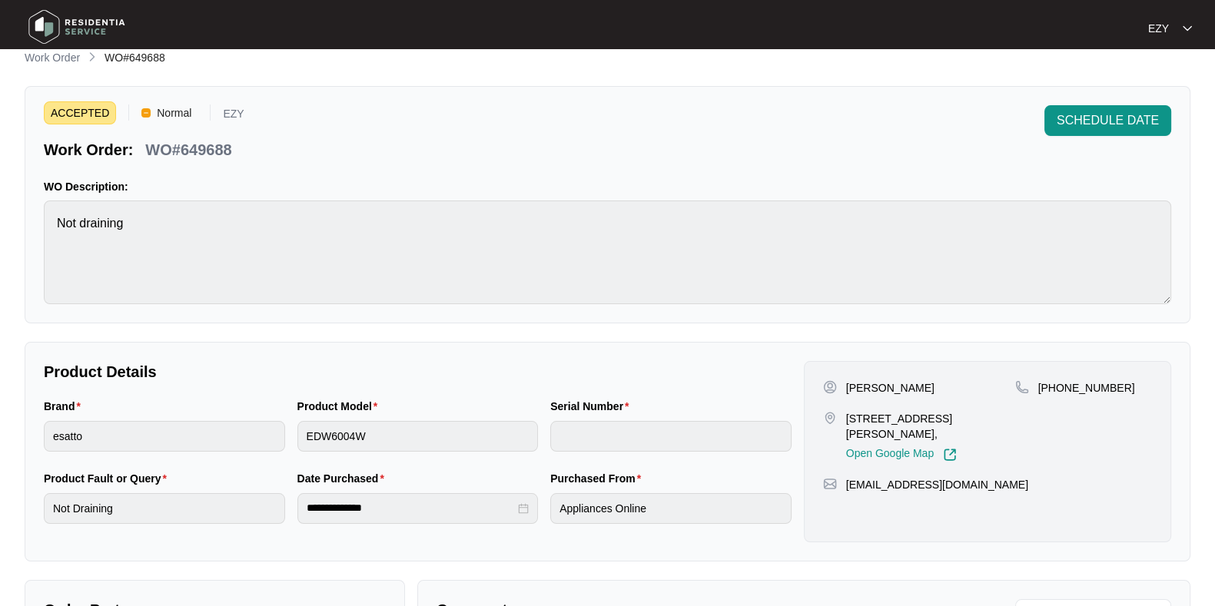
scroll to position [0, 0]
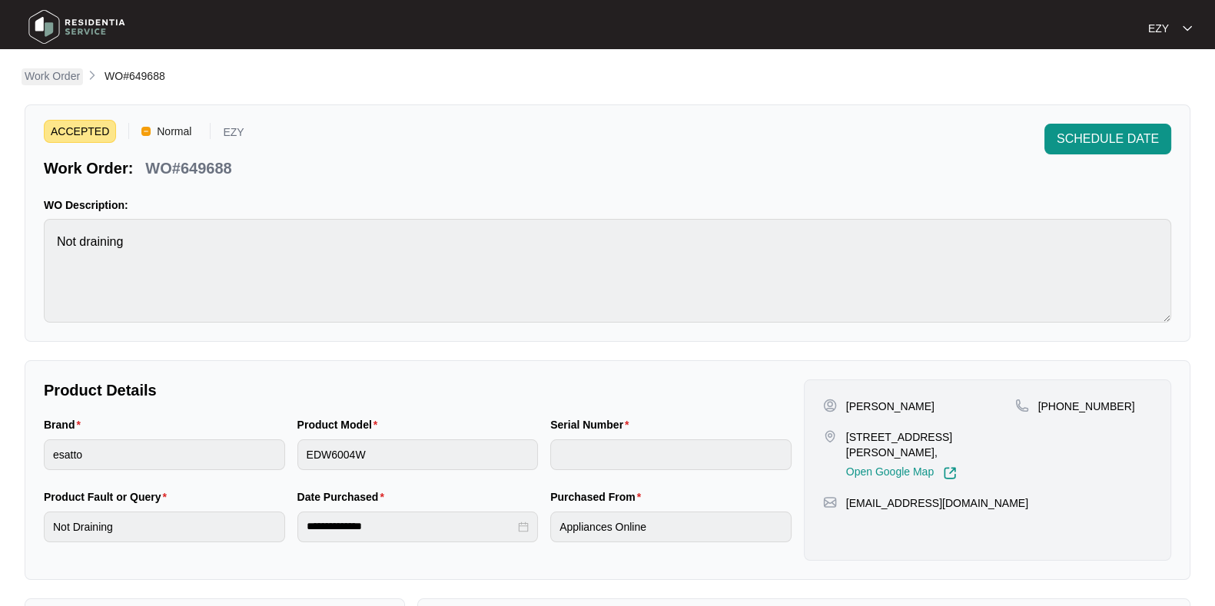
click at [46, 76] on p "Work Order" at bounding box center [52, 75] width 55 height 15
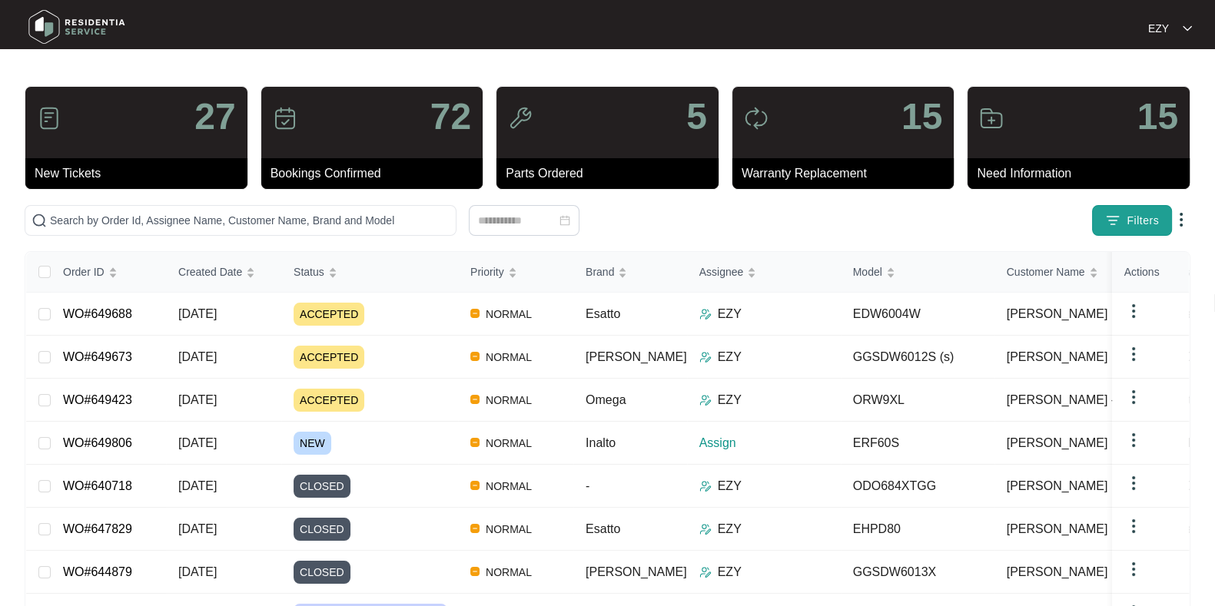
click at [1129, 221] on span "Filters" at bounding box center [1142, 221] width 32 height 16
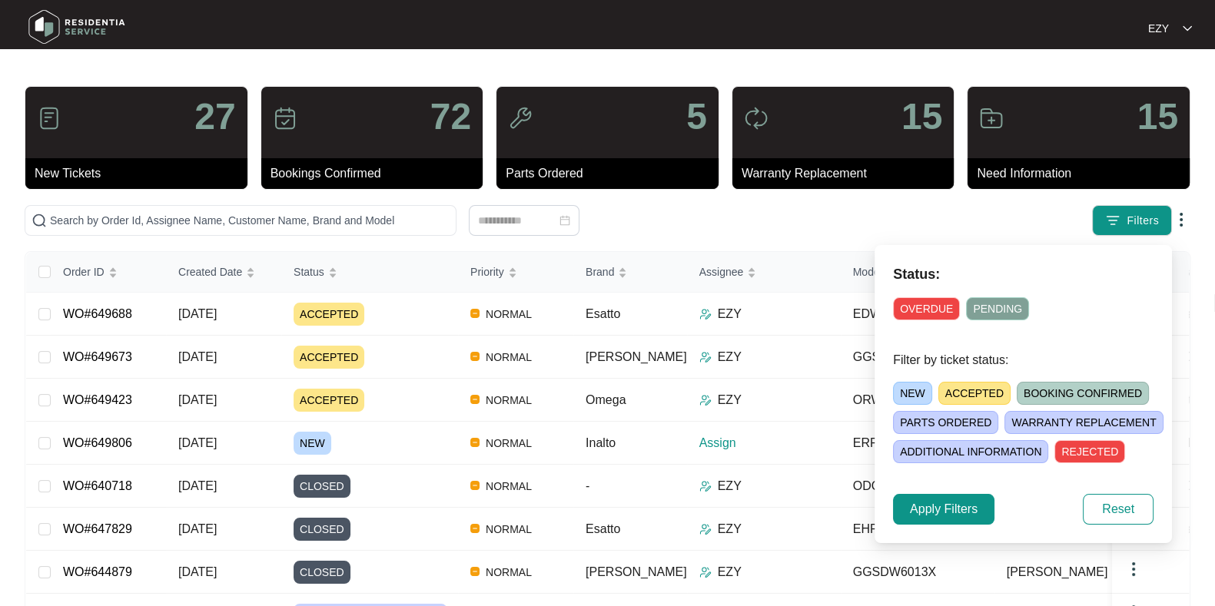
click at [929, 387] on span "NEW" at bounding box center [912, 393] width 39 height 23
click at [933, 496] on button "Apply Filters" at bounding box center [943, 509] width 101 height 31
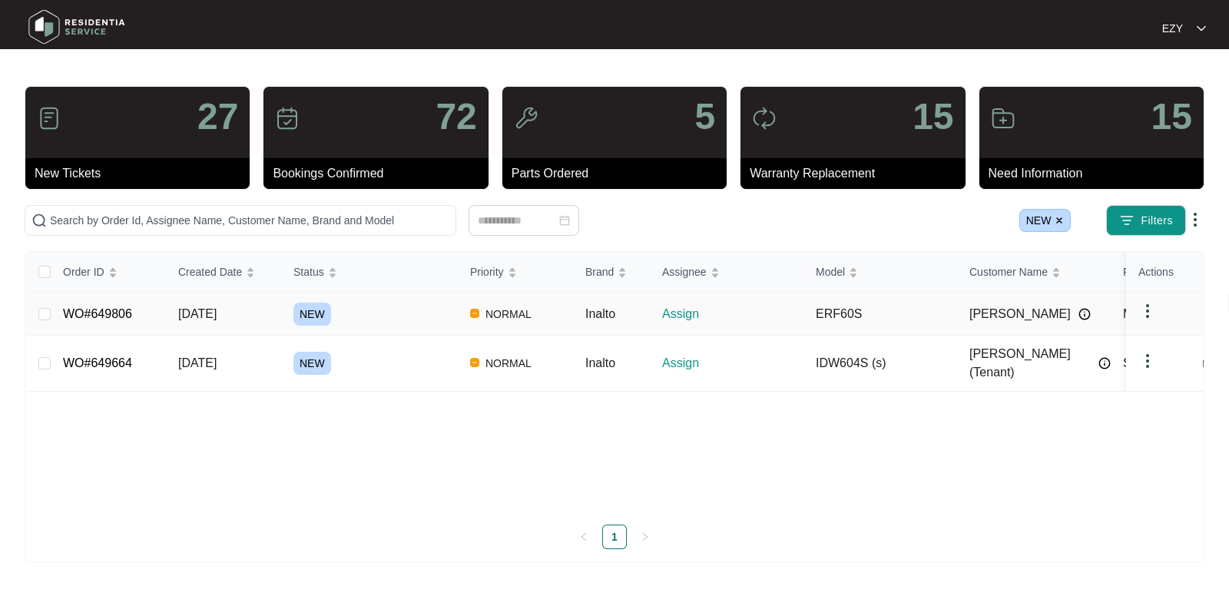
click at [404, 322] on div "NEW" at bounding box center [375, 314] width 164 height 23
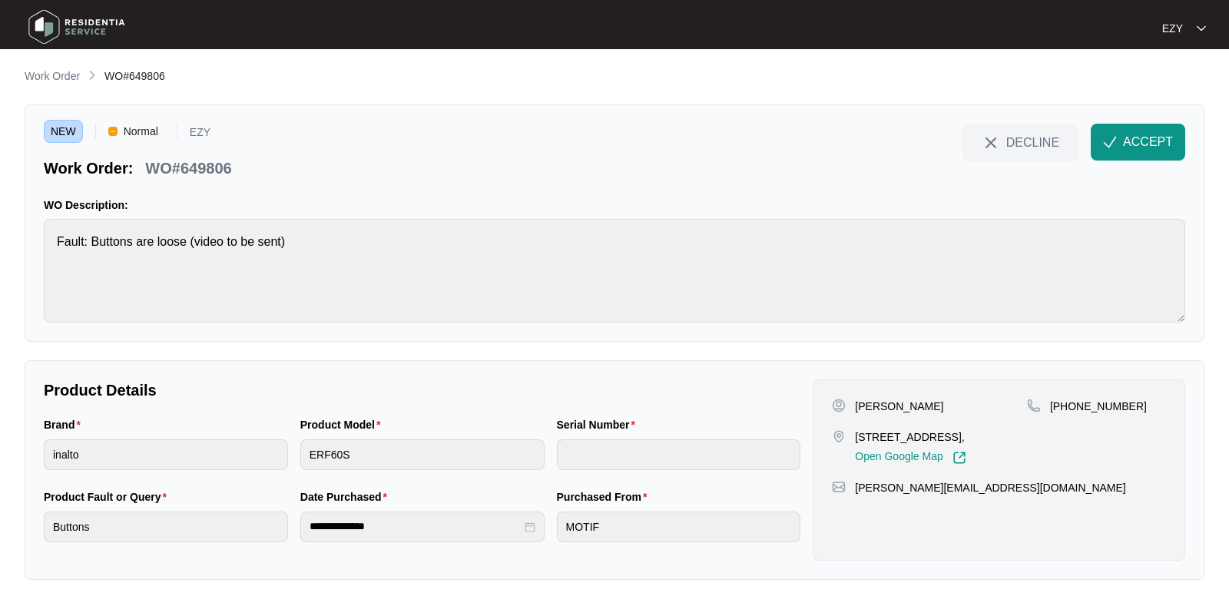
click at [184, 161] on p "WO#649806" at bounding box center [188, 168] width 86 height 22
click at [171, 472] on div "Brand inalto" at bounding box center [166, 452] width 257 height 72
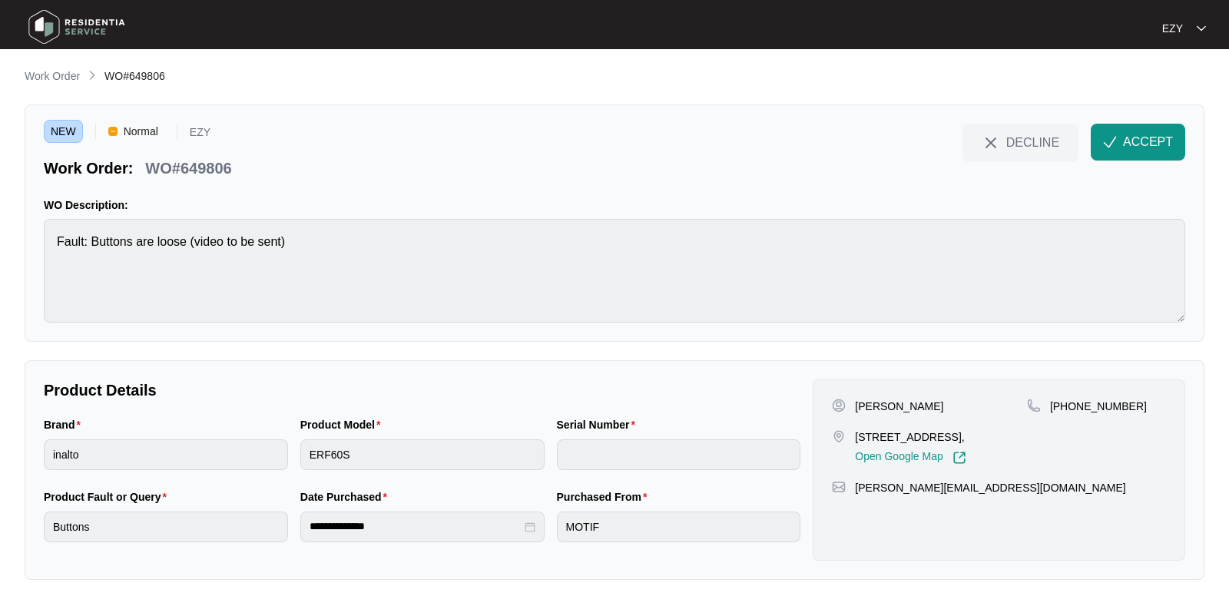
click at [373, 470] on div "Product Model ERF60S" at bounding box center [422, 452] width 257 height 72
click at [856, 399] on p "[PERSON_NAME]" at bounding box center [899, 406] width 88 height 15
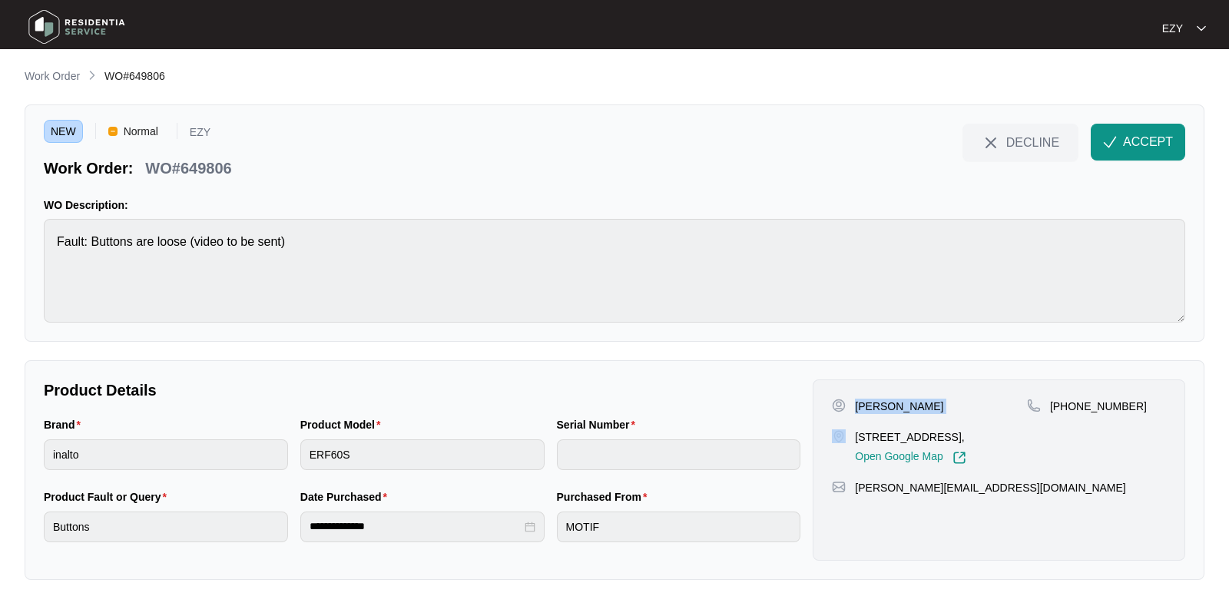
click at [856, 399] on p "[PERSON_NAME]" at bounding box center [899, 406] width 88 height 15
click at [857, 438] on p "[STREET_ADDRESS]," at bounding box center [910, 436] width 111 height 15
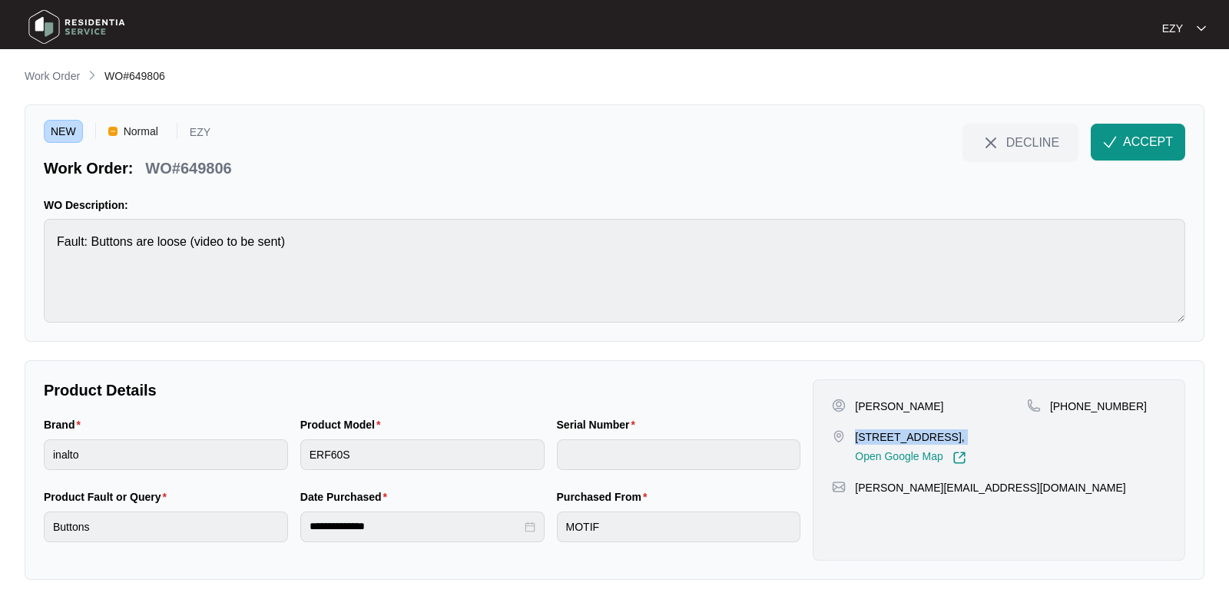
click at [857, 438] on p "[STREET_ADDRESS]," at bounding box center [910, 436] width 111 height 15
drag, startPoint x: 1150, startPoint y: 420, endPoint x: 1068, endPoint y: 420, distance: 82.2
click at [1068, 420] on div "[PHONE_NUMBER]" at bounding box center [1096, 432] width 139 height 66
click at [1137, 142] on span "ACCEPT" at bounding box center [1148, 142] width 50 height 18
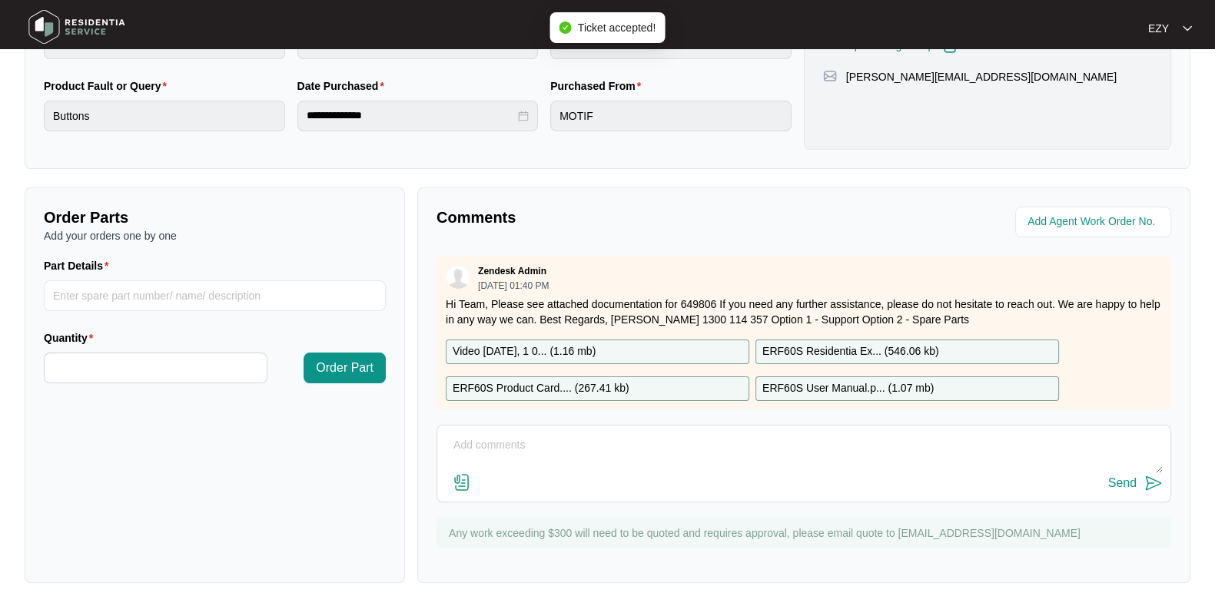
scroll to position [27, 0]
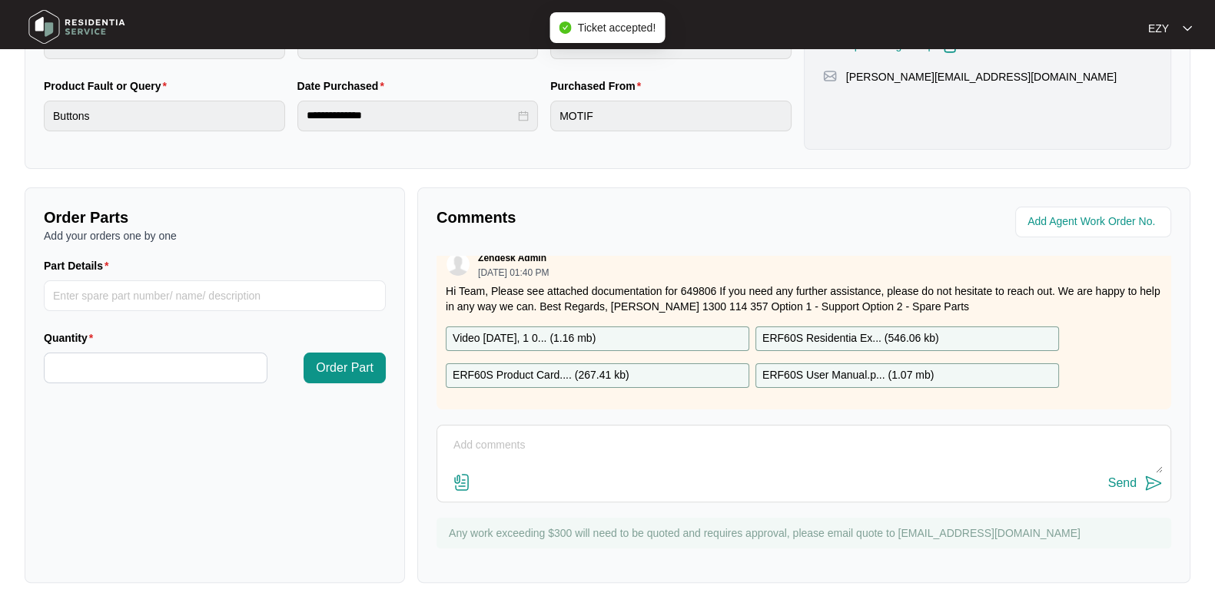
click at [579, 330] on p "Video [DATE], 1 0... ( 1.16 mb )" at bounding box center [524, 338] width 143 height 17
click at [587, 367] on p "ERF60S Product Card.... ( 267.41 kb )" at bounding box center [541, 375] width 177 height 17
click at [872, 330] on p "ERF60S Residentia Ex... ( 546.06 kb )" at bounding box center [850, 338] width 177 height 17
click at [856, 367] on p "ERF60S User Manual.p... ( 1.07 mb )" at bounding box center [847, 375] width 171 height 17
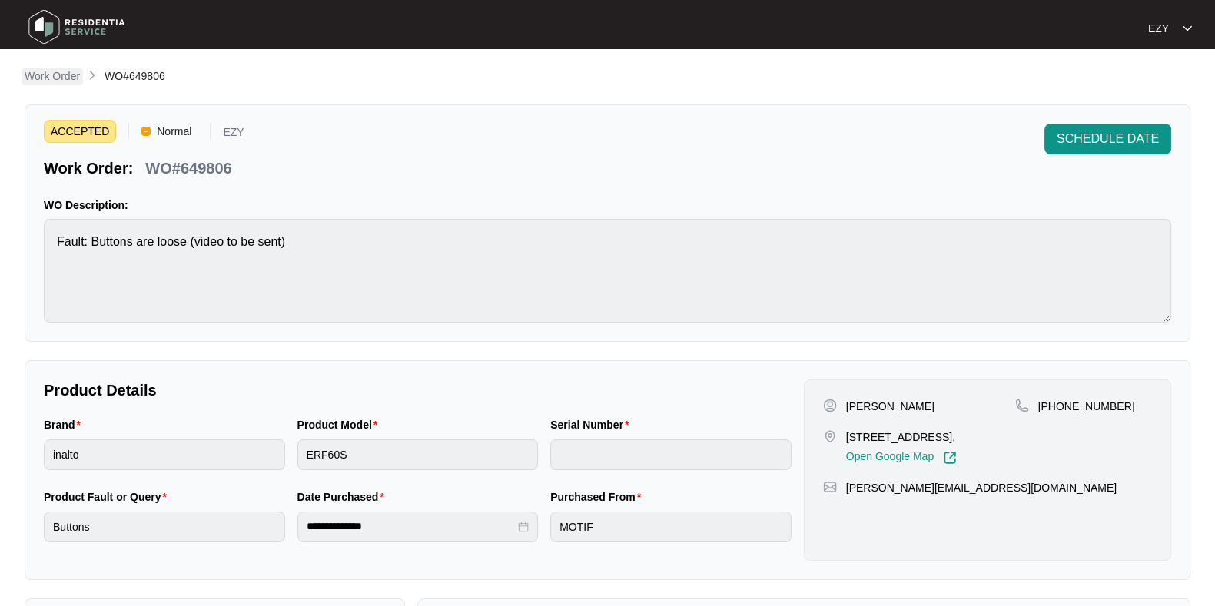
click at [33, 77] on p "Work Order" at bounding box center [52, 75] width 55 height 15
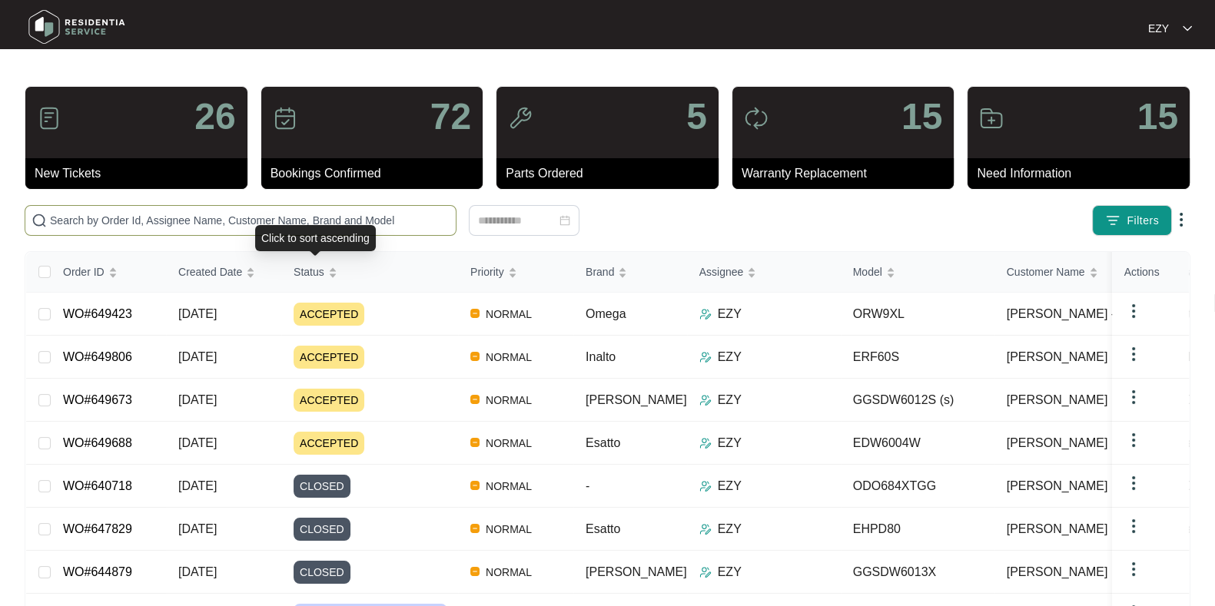
click at [280, 216] on input "text" at bounding box center [250, 220] width 400 height 17
paste input "647081"
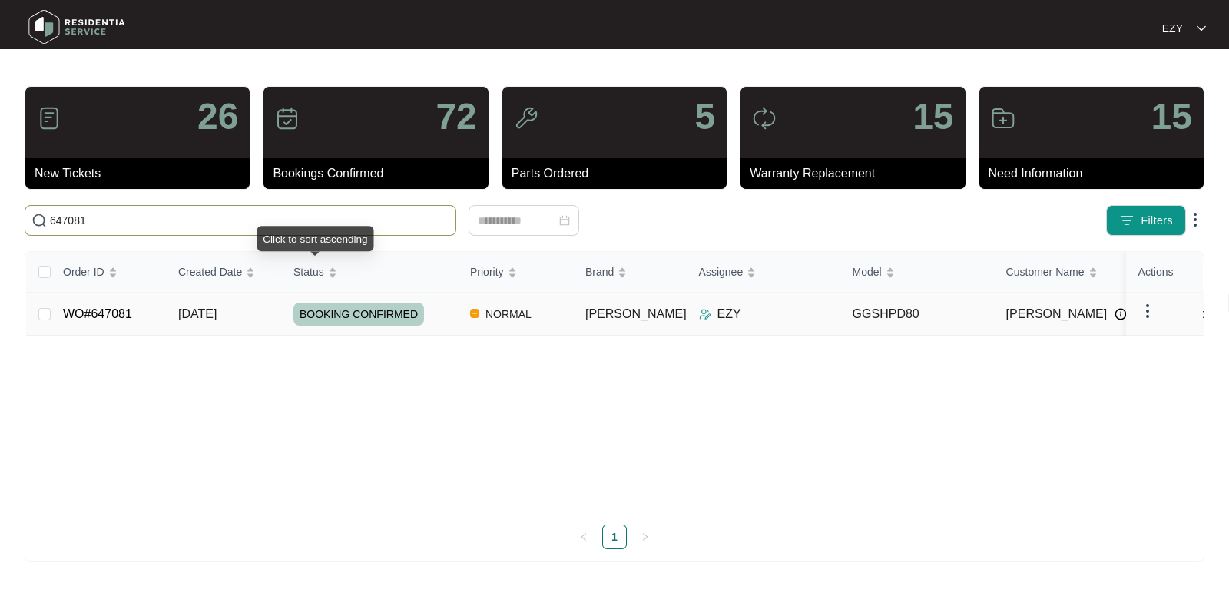
type input "647081"
click at [438, 307] on div "BOOKING CONFIRMED" at bounding box center [375, 314] width 164 height 23
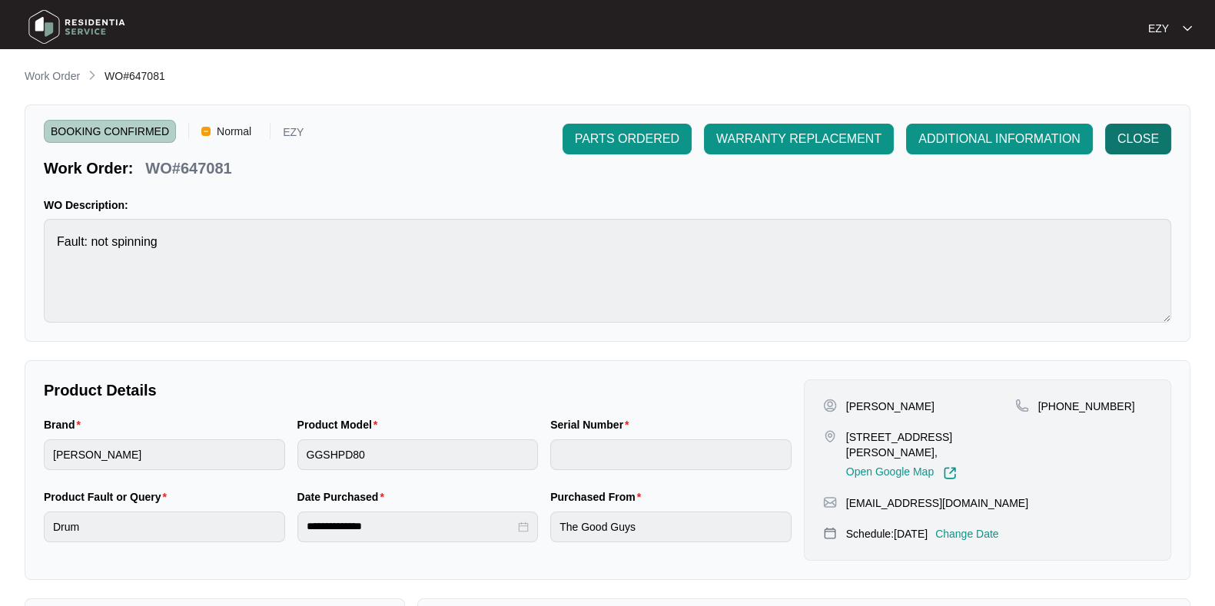
click at [1132, 146] on span "CLOSE" at bounding box center [1137, 139] width 41 height 18
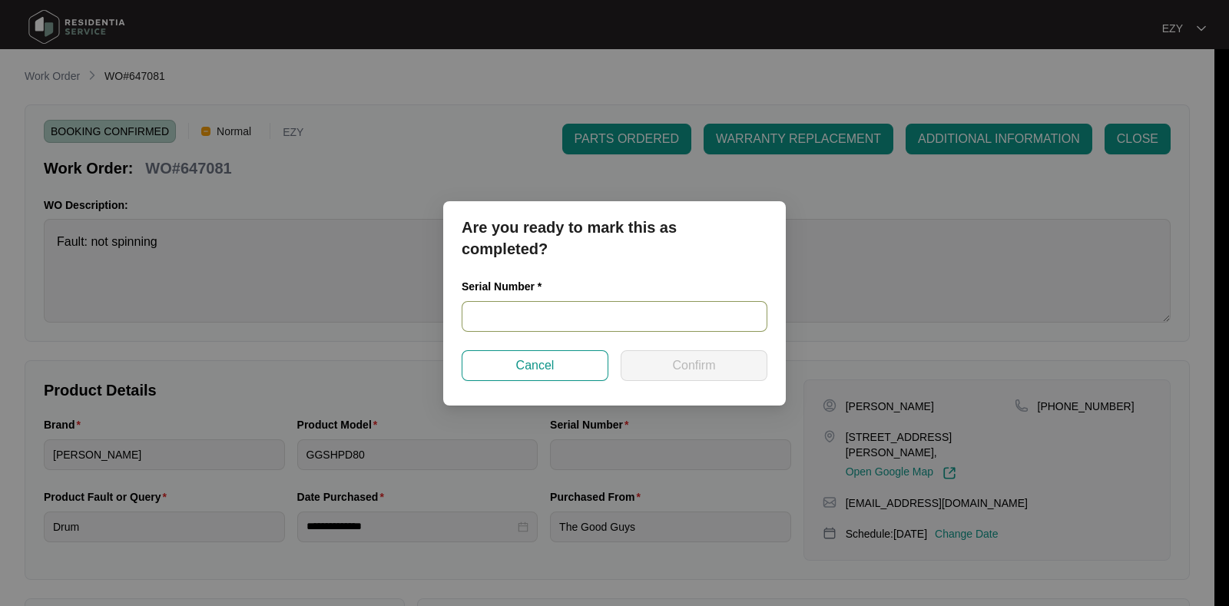
click at [575, 313] on input "text" at bounding box center [615, 316] width 306 height 31
paste input "540K257420135115P00315"
type input "540K257420135115P00315"
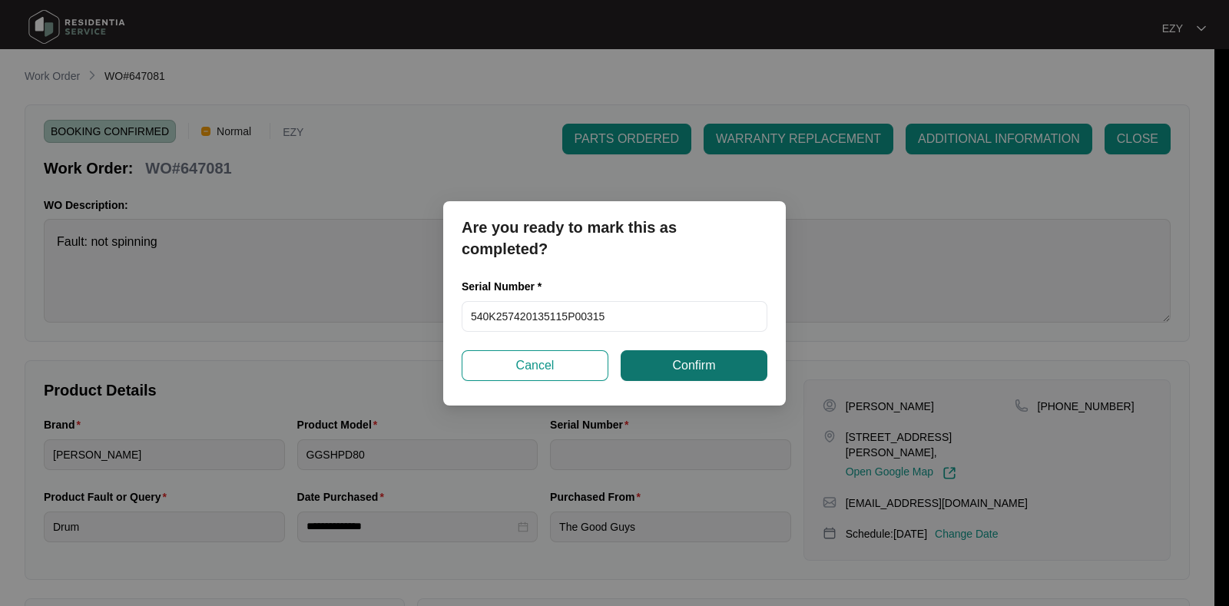
click at [673, 359] on span "Confirm" at bounding box center [693, 365] width 43 height 18
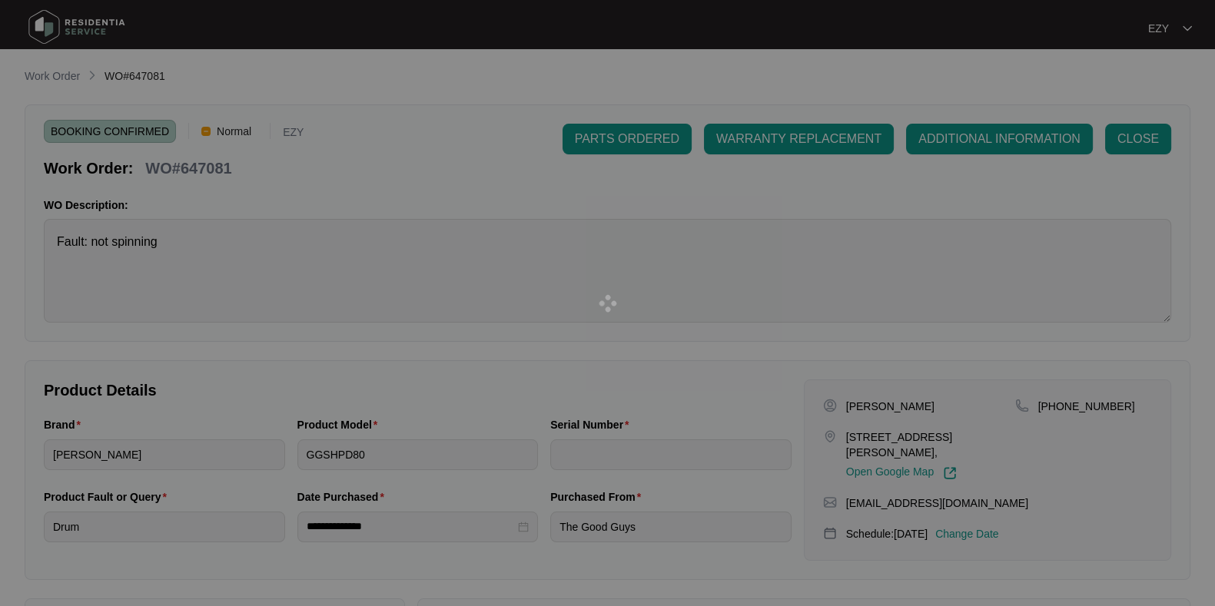
type input "540K257420135115P00315"
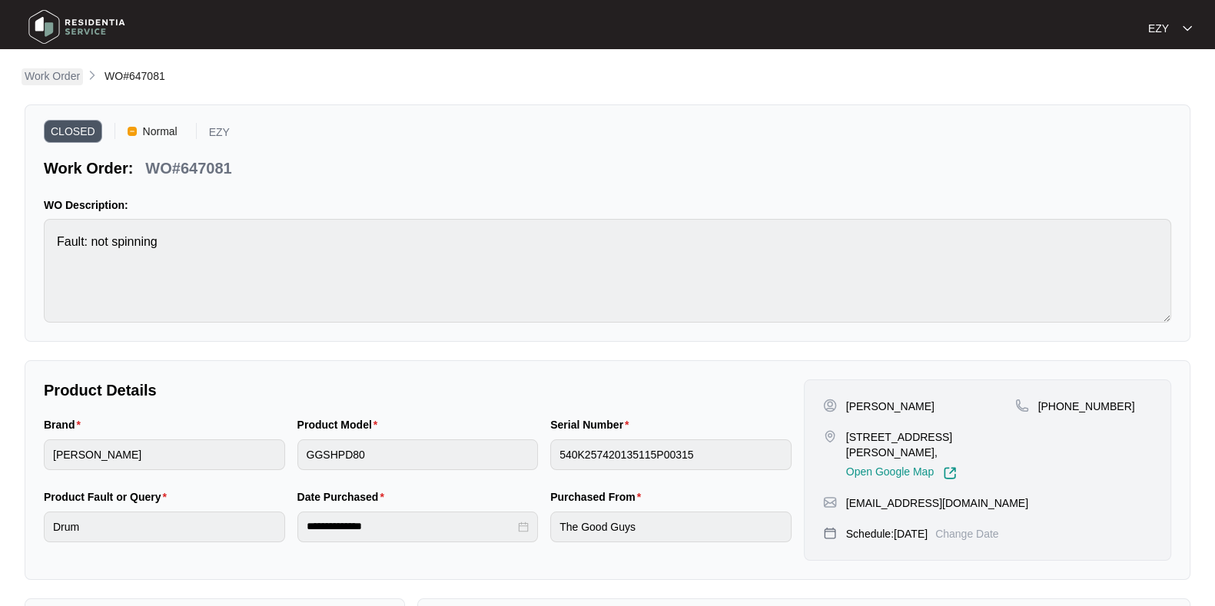
click at [58, 83] on p "Work Order" at bounding box center [52, 75] width 55 height 15
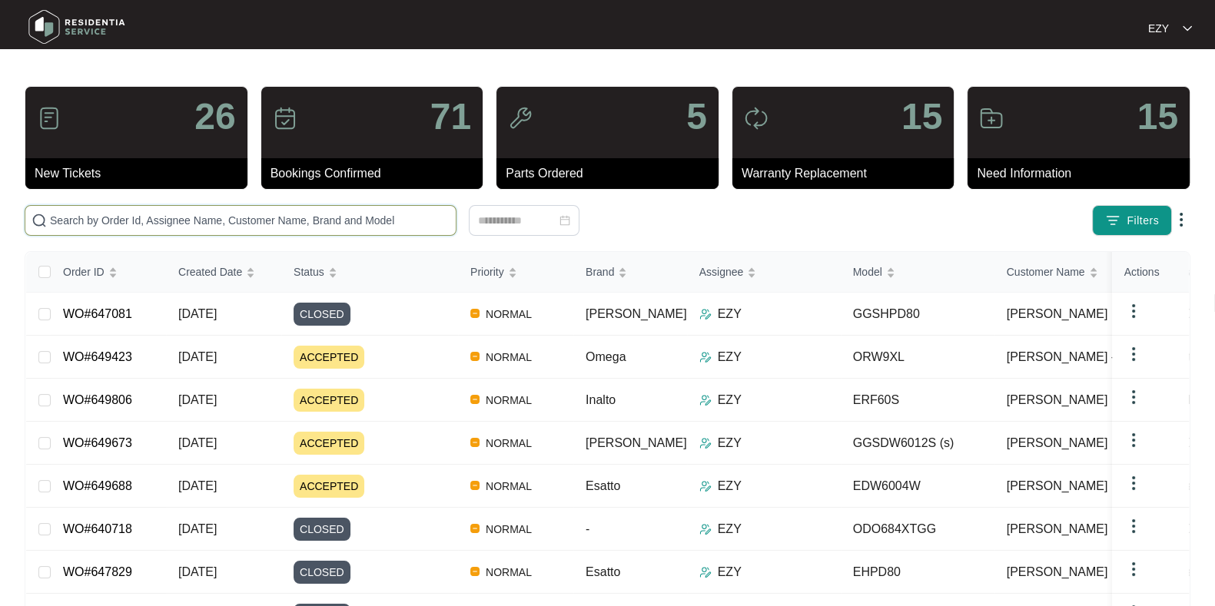
click at [157, 215] on input "text" at bounding box center [250, 220] width 400 height 17
paste input "648064"
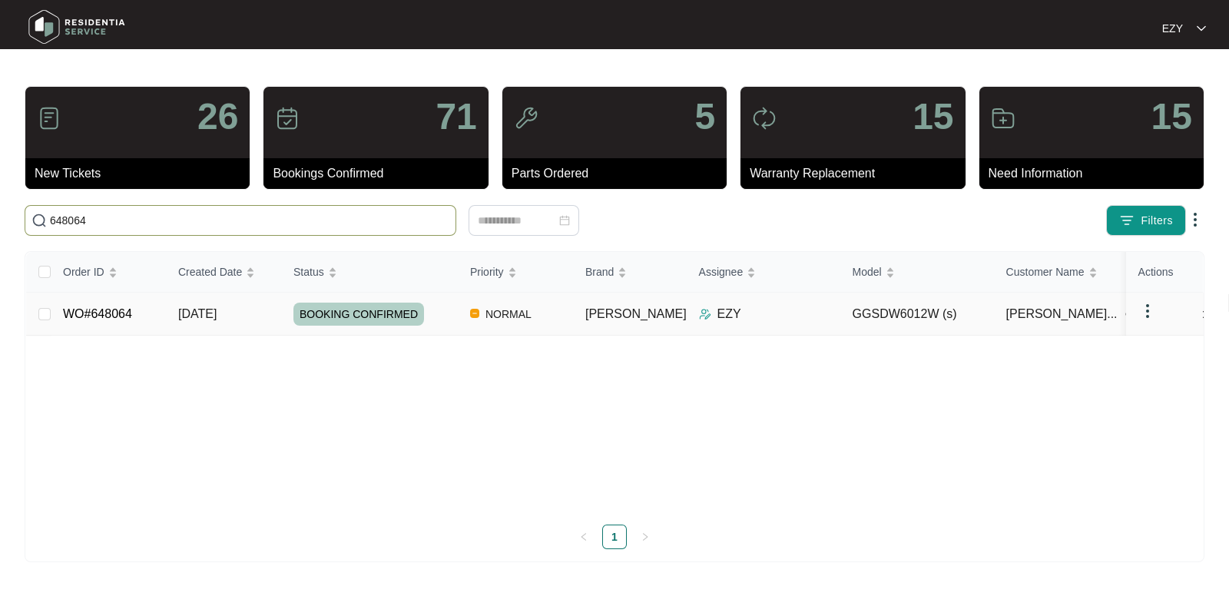
type input "648064"
click at [381, 311] on span "BOOKING CONFIRMED" at bounding box center [358, 314] width 131 height 23
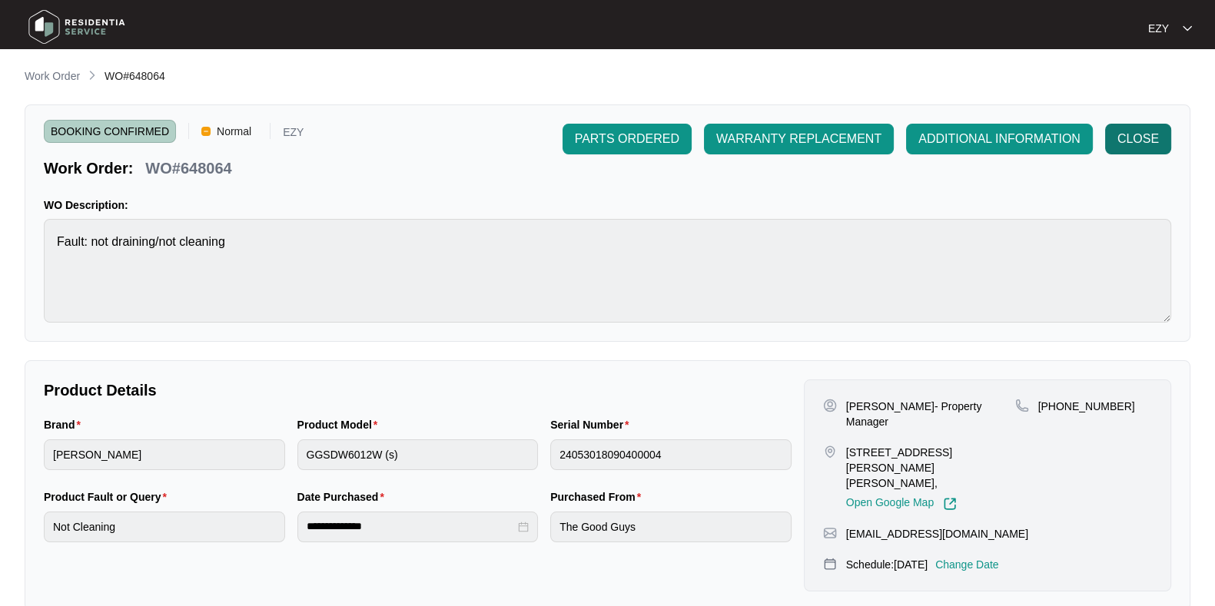
click at [1142, 141] on span "CLOSE" at bounding box center [1137, 139] width 41 height 18
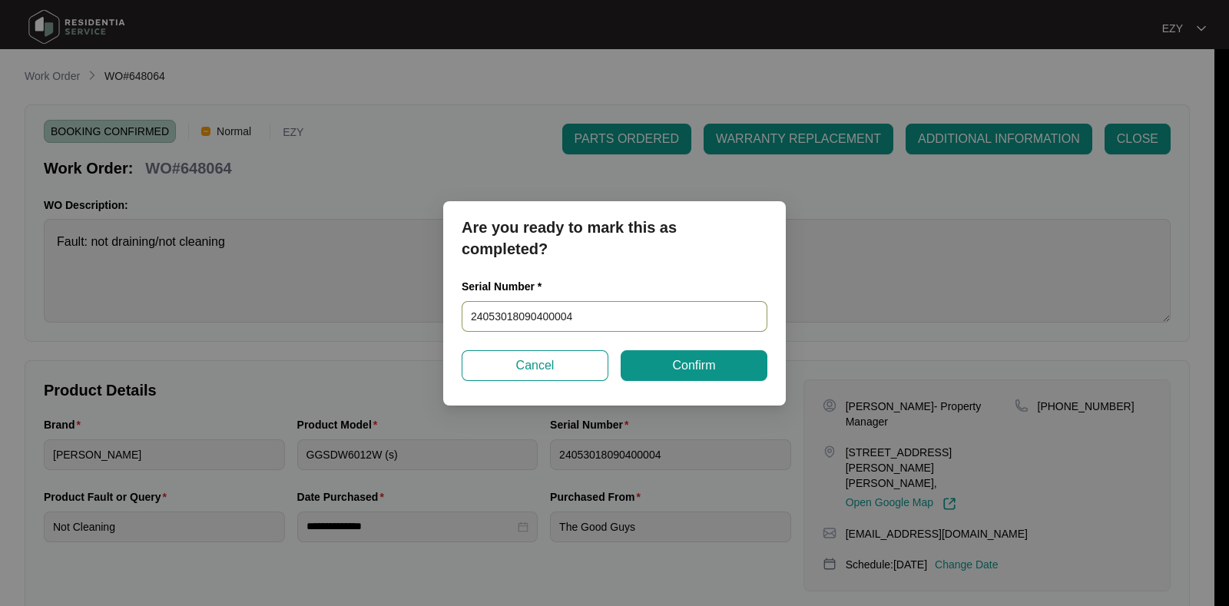
click at [603, 322] on input "24053018090400004" at bounding box center [615, 316] width 306 height 31
click at [655, 347] on div "Serial Number * 24053018090400004" at bounding box center [615, 314] width 318 height 72
click at [667, 361] on button "Confirm" at bounding box center [694, 365] width 147 height 31
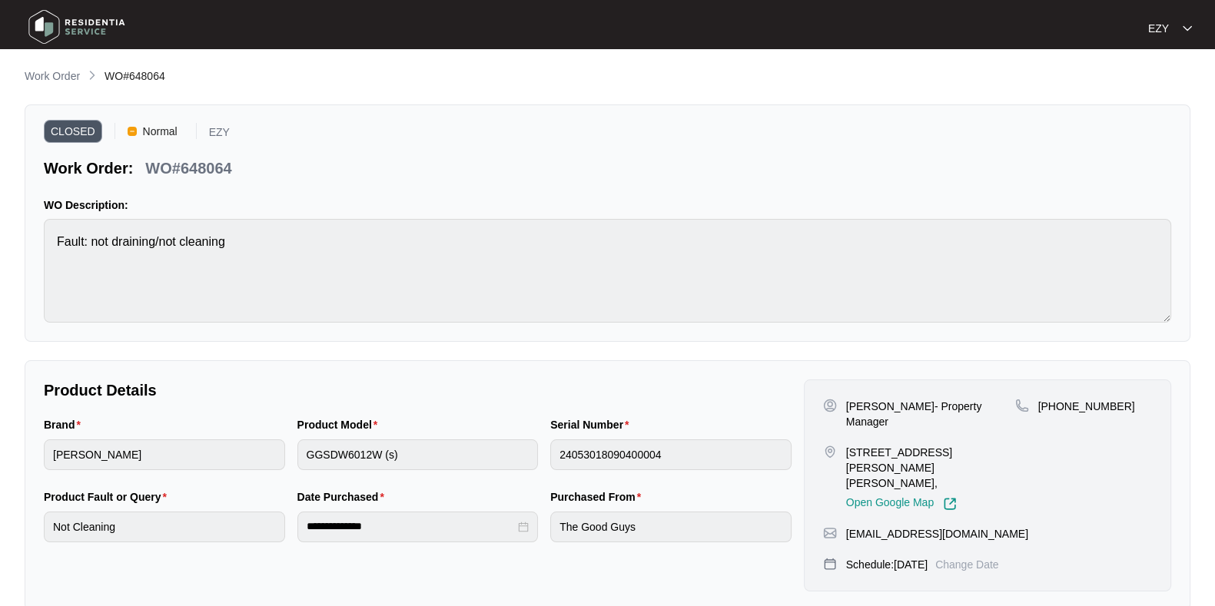
click at [903, 401] on p "[PERSON_NAME]- Property Manager" at bounding box center [930, 414] width 169 height 31
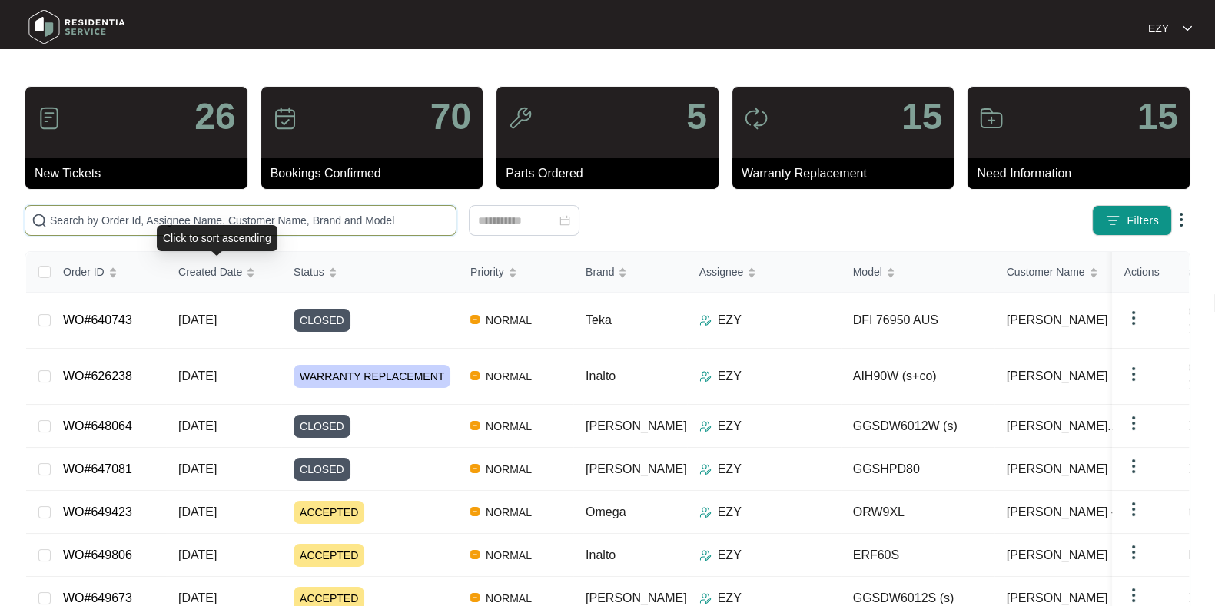
click at [236, 214] on input "text" at bounding box center [250, 220] width 400 height 17
paste input "647813"
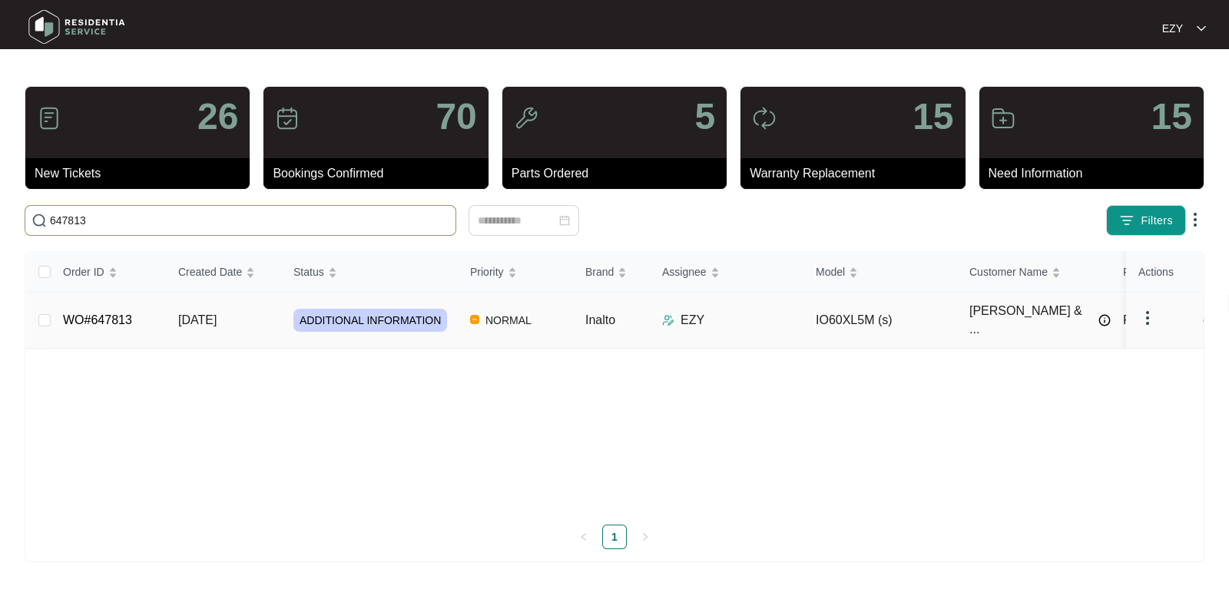
type input "647813"
click at [275, 313] on td "[DATE]" at bounding box center [223, 321] width 115 height 56
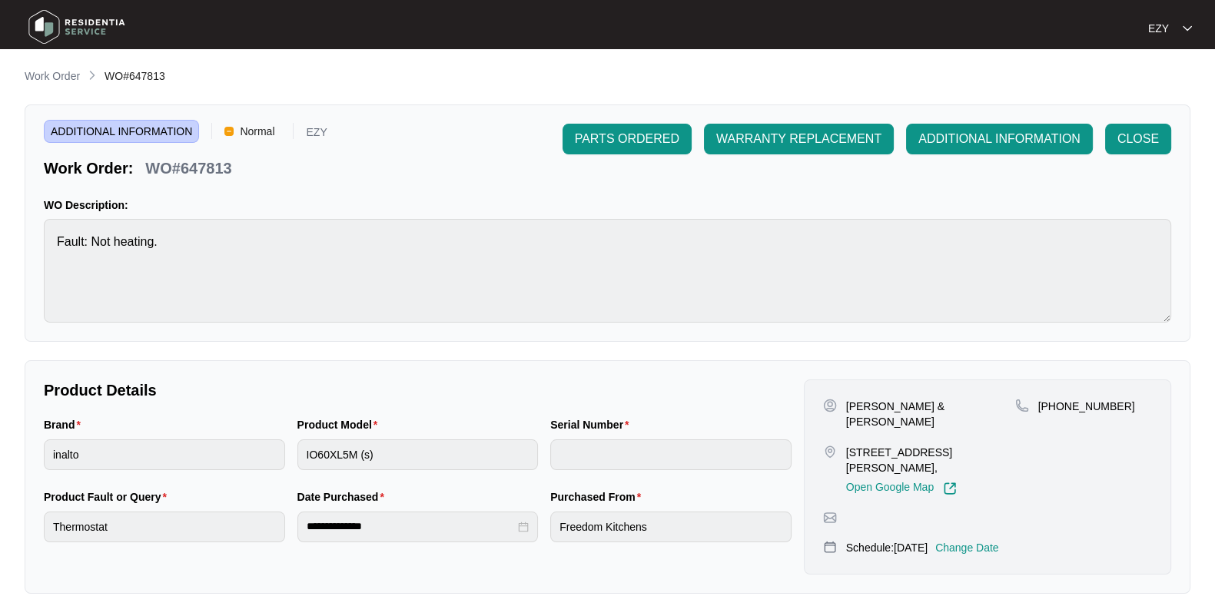
scroll to position [411, 0]
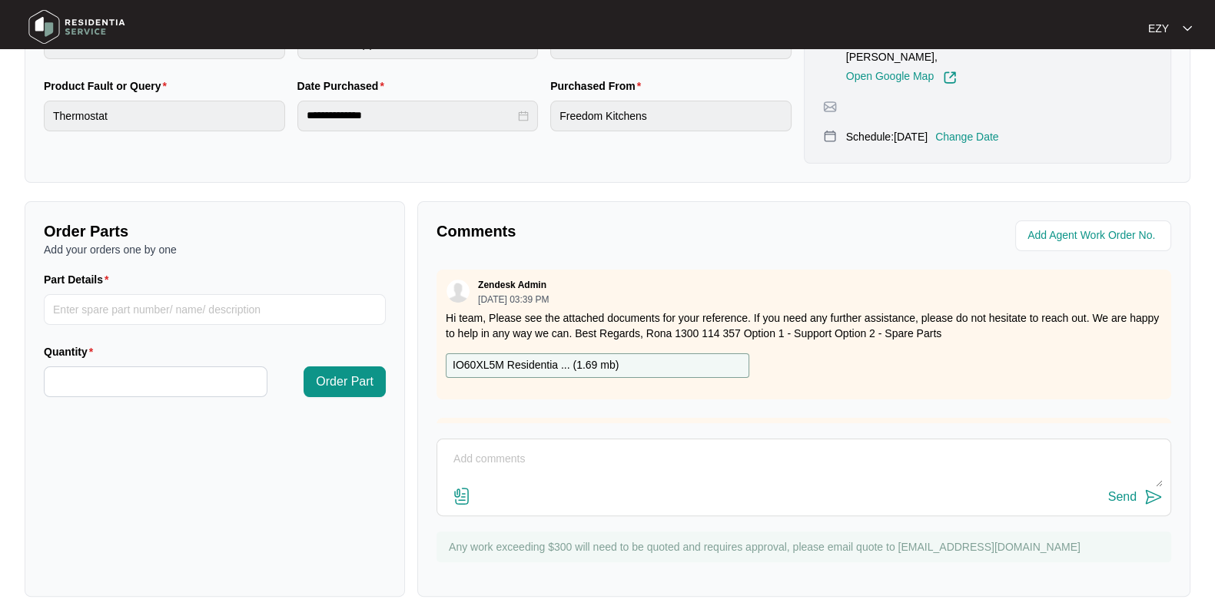
click at [526, 410] on div "Comments Zendesk Admin 10/02/2025 at 03:39 PM Hi team, Please see the attached …" at bounding box center [803, 399] width 773 height 396
click at [542, 447] on textarea at bounding box center [804, 467] width 718 height 40
paste textarea "Checked and confirmed fault. Needs new heating element. Also x2 knobs are comin…"
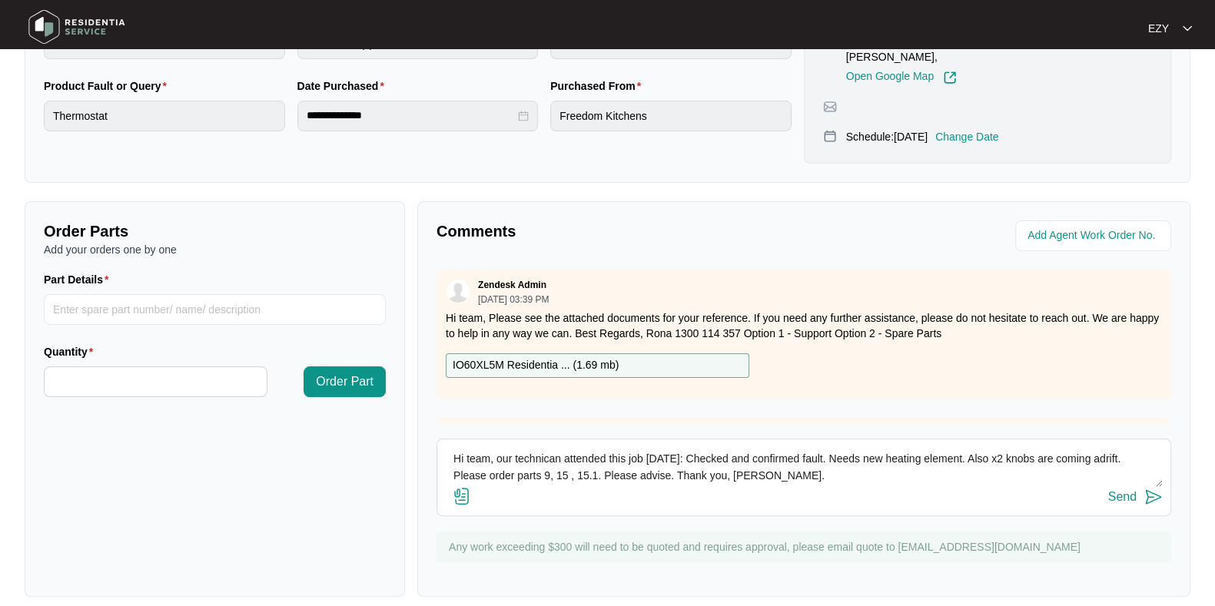
click at [529, 447] on textarea "Hi team, our technican attended this job today: Checked and confirmed fault. Ne…" at bounding box center [804, 467] width 718 height 40
type textarea "Hi team, our technician attended this job today: Checked and confirmed fault. N…"
click at [1122, 490] on div "Send" at bounding box center [1122, 497] width 28 height 14
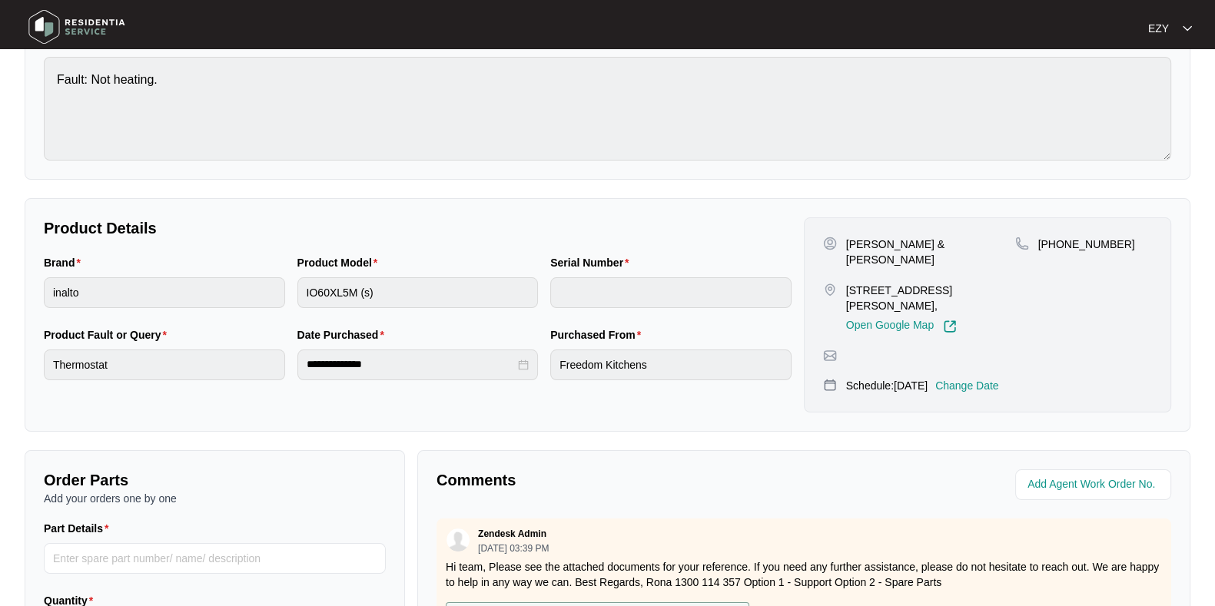
scroll to position [0, 0]
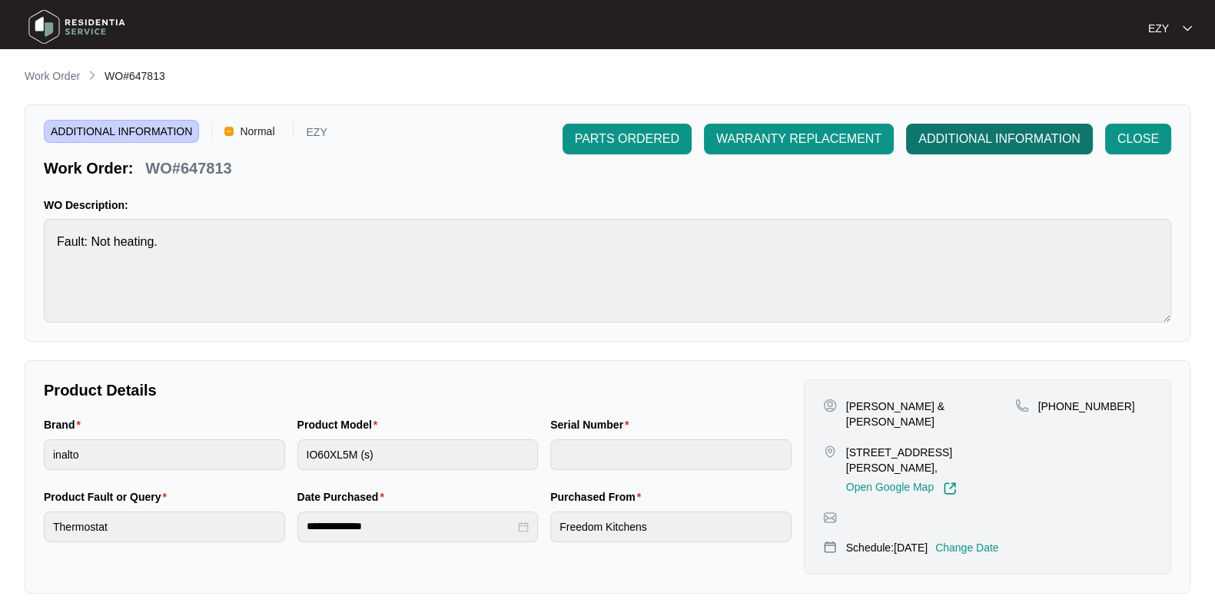
click at [1023, 146] on span "ADDITIONAL INFORMATION" at bounding box center [999, 139] width 162 height 18
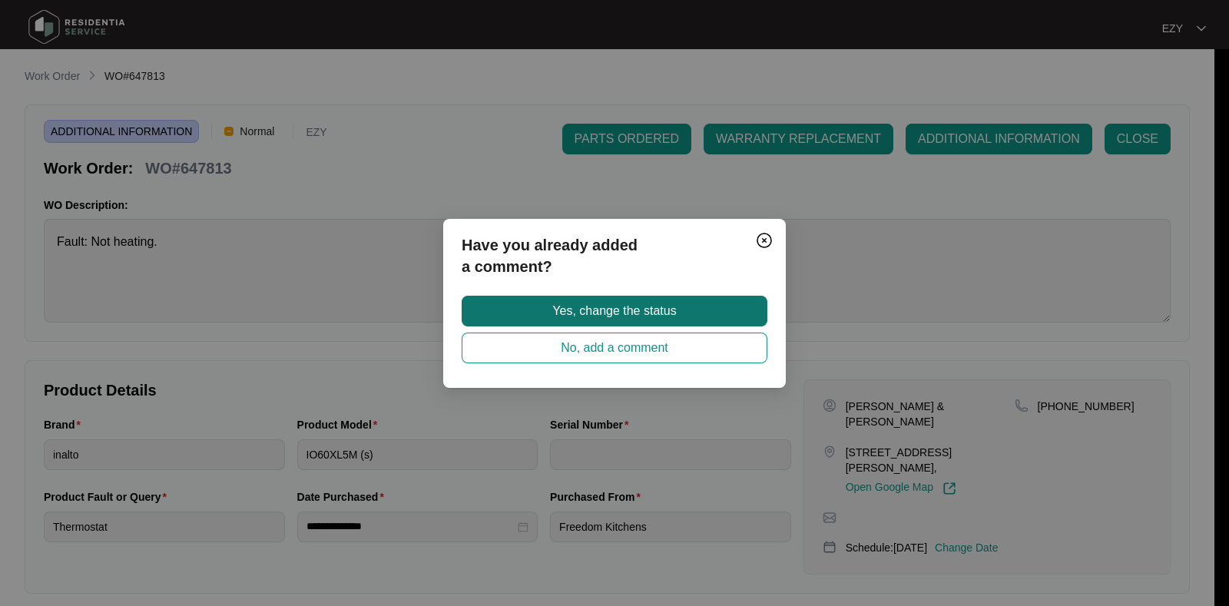
click at [626, 313] on span "Yes, change the status" at bounding box center [614, 311] width 124 height 18
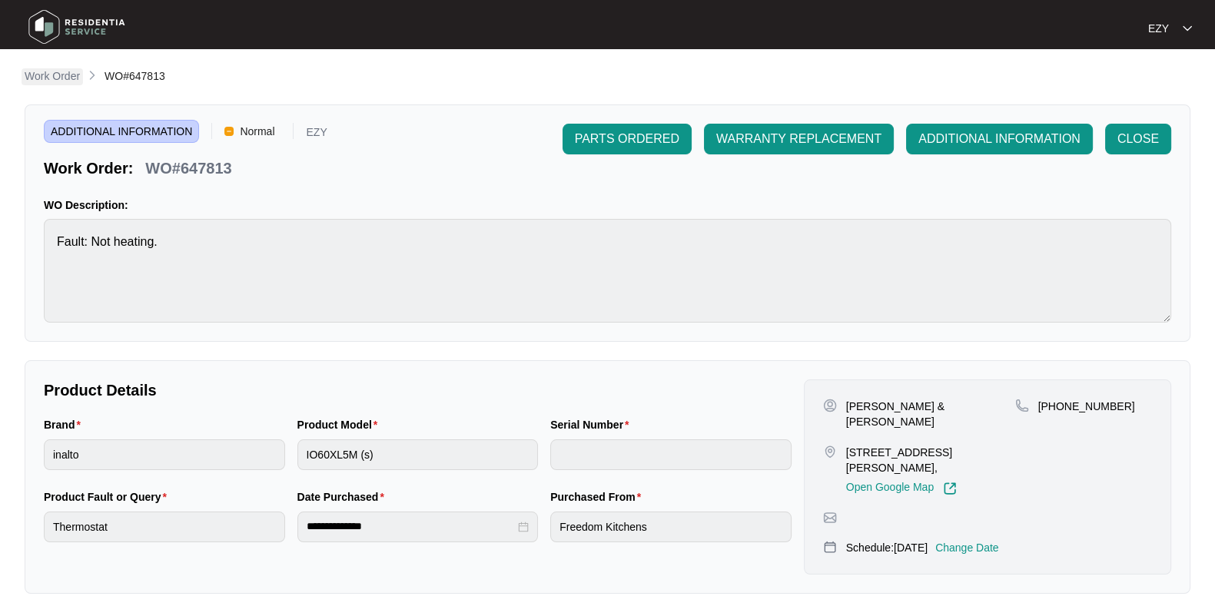
click at [54, 81] on p "Work Order" at bounding box center [52, 75] width 55 height 15
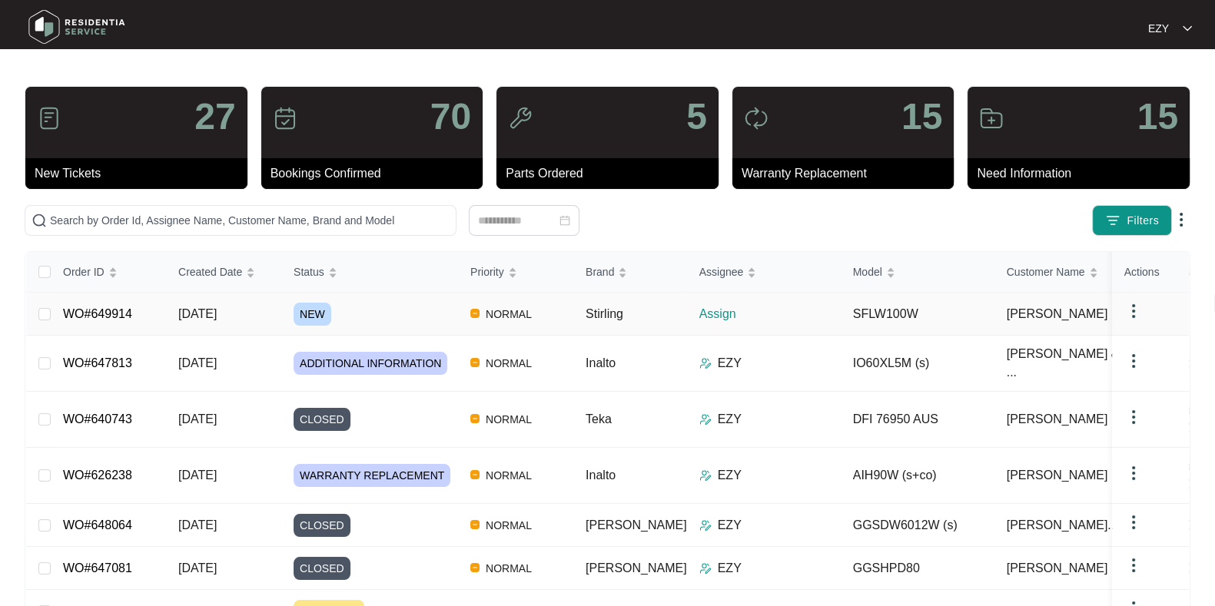
click at [398, 307] on div "NEW" at bounding box center [375, 314] width 164 height 23
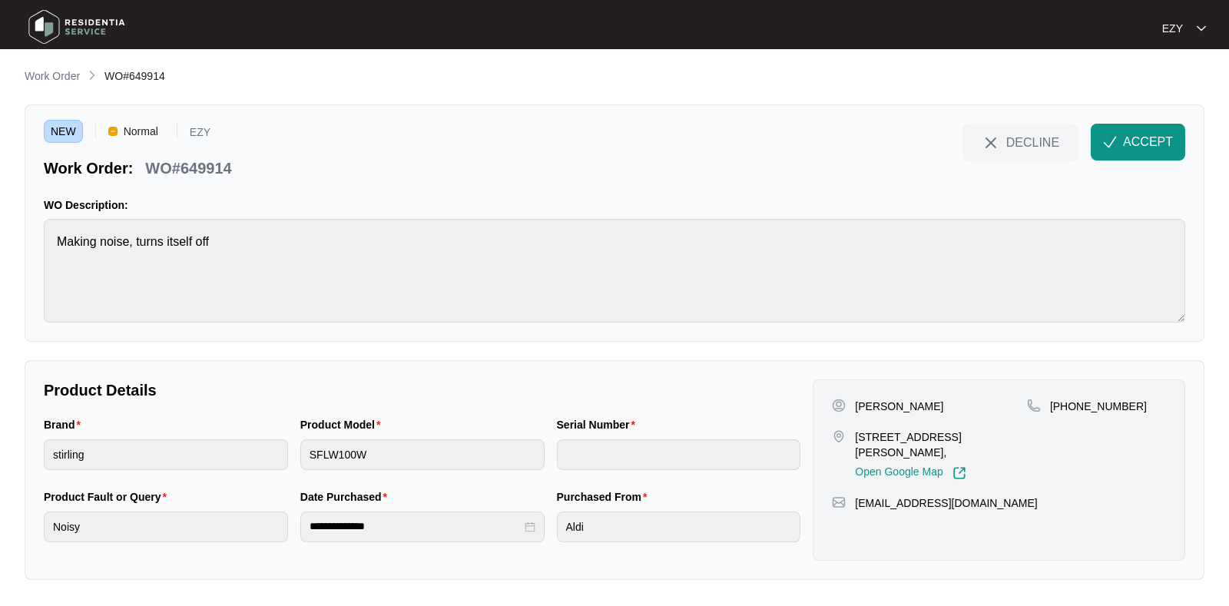
click at [177, 171] on p "WO#649914" at bounding box center [188, 168] width 86 height 22
copy div "WO#649914 DECLINE ACCEPT"
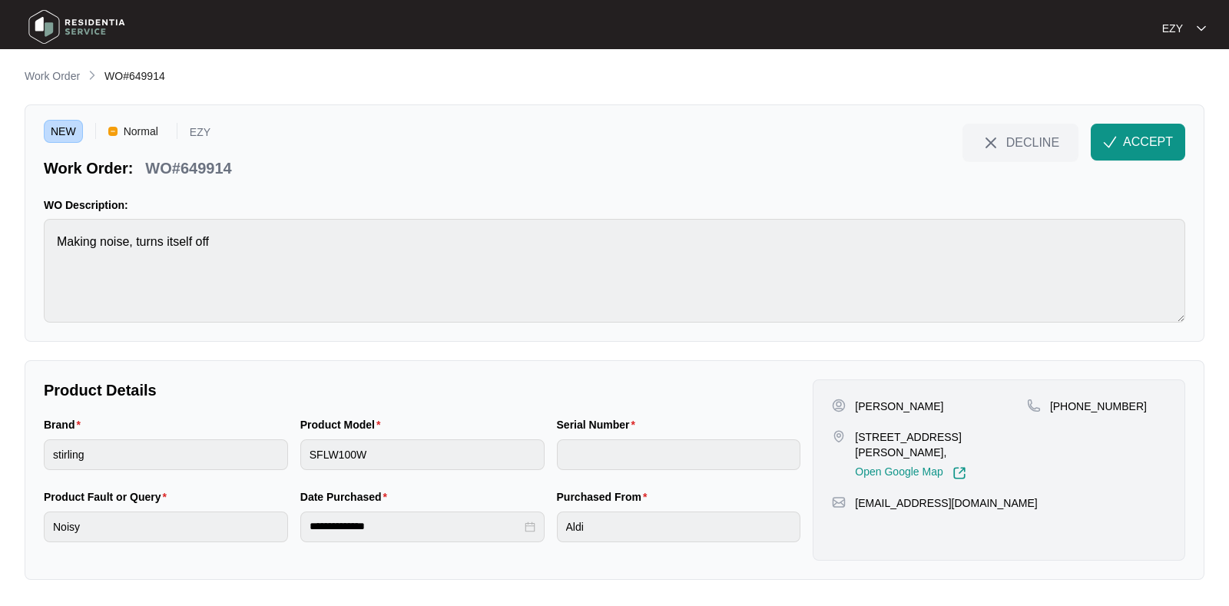
click at [214, 430] on div "Brand" at bounding box center [166, 427] width 244 height 23
click at [867, 402] on p "Sonia Matloub" at bounding box center [899, 406] width 88 height 15
copy p "Sonia Matloub"
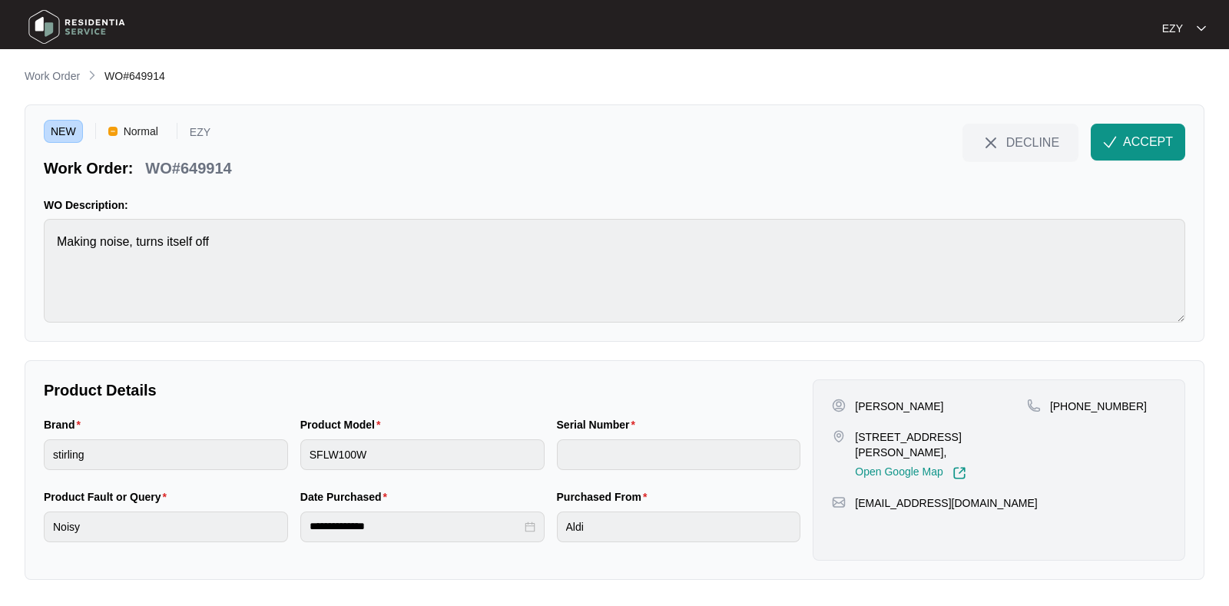
click at [877, 433] on p "45 Samuel drive Campbellfield 3061," at bounding box center [941, 444] width 172 height 31
copy p "45 Samuel drive Campbellfield 3061,"
drag, startPoint x: 1178, startPoint y: 426, endPoint x: 1068, endPoint y: 413, distance: 110.7
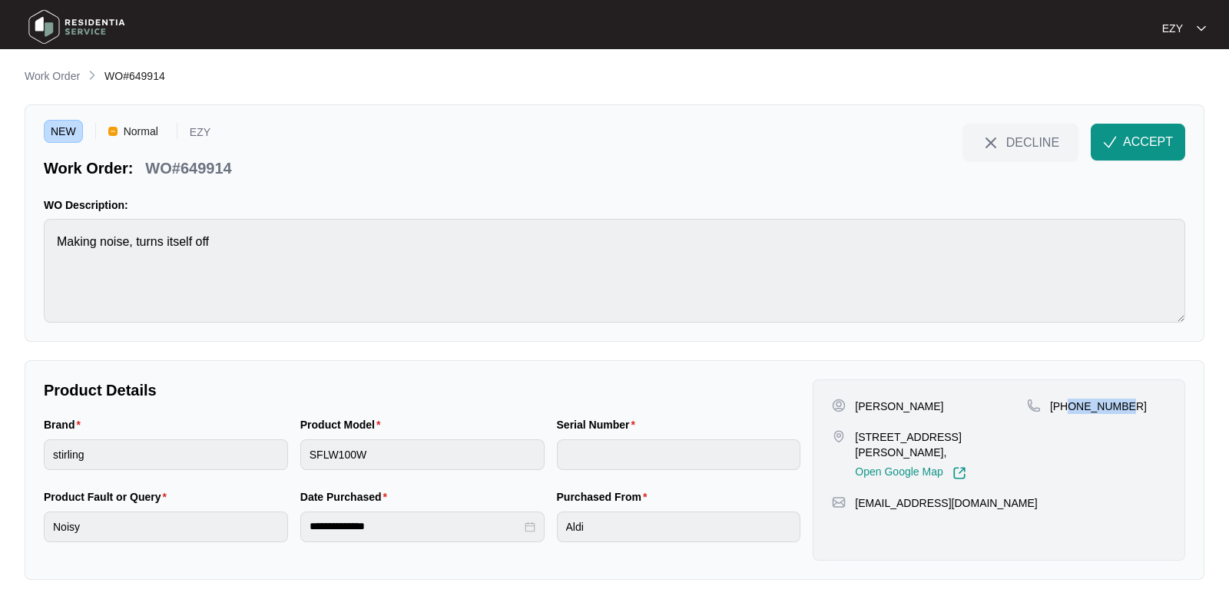
click at [1068, 413] on div "Sonia Matloub 45 Samuel drive Campbellfield 3061, Open Google Map +61434395930 …" at bounding box center [999, 470] width 373 height 181
copy p "434395930"
click at [1129, 146] on span "ACCEPT" at bounding box center [1148, 142] width 50 height 18
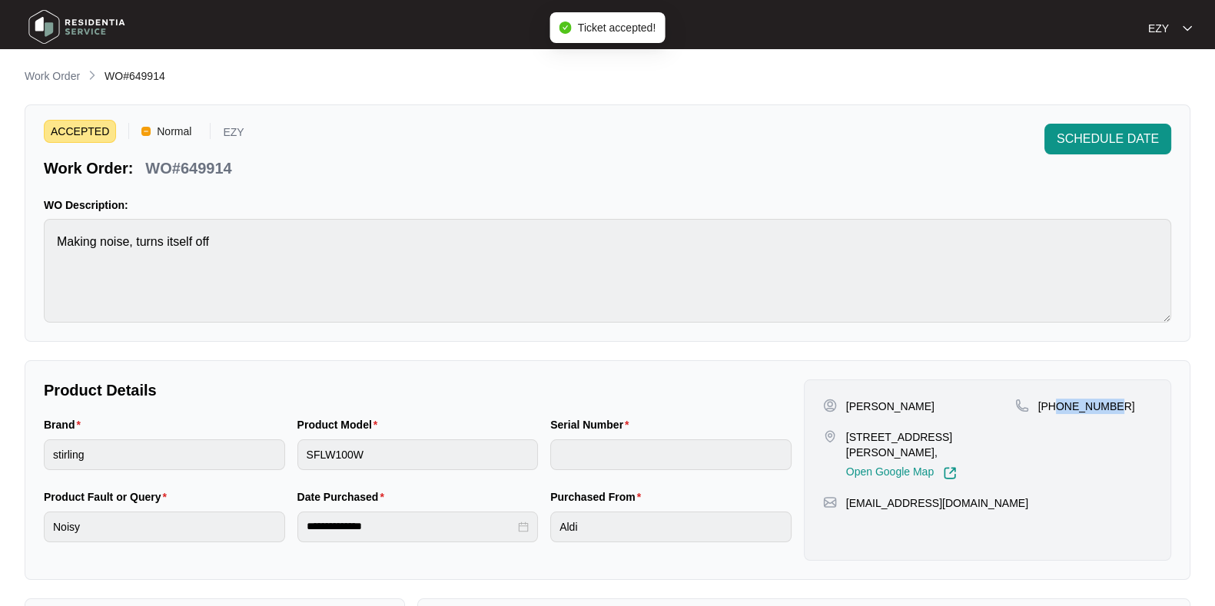
scroll to position [411, 0]
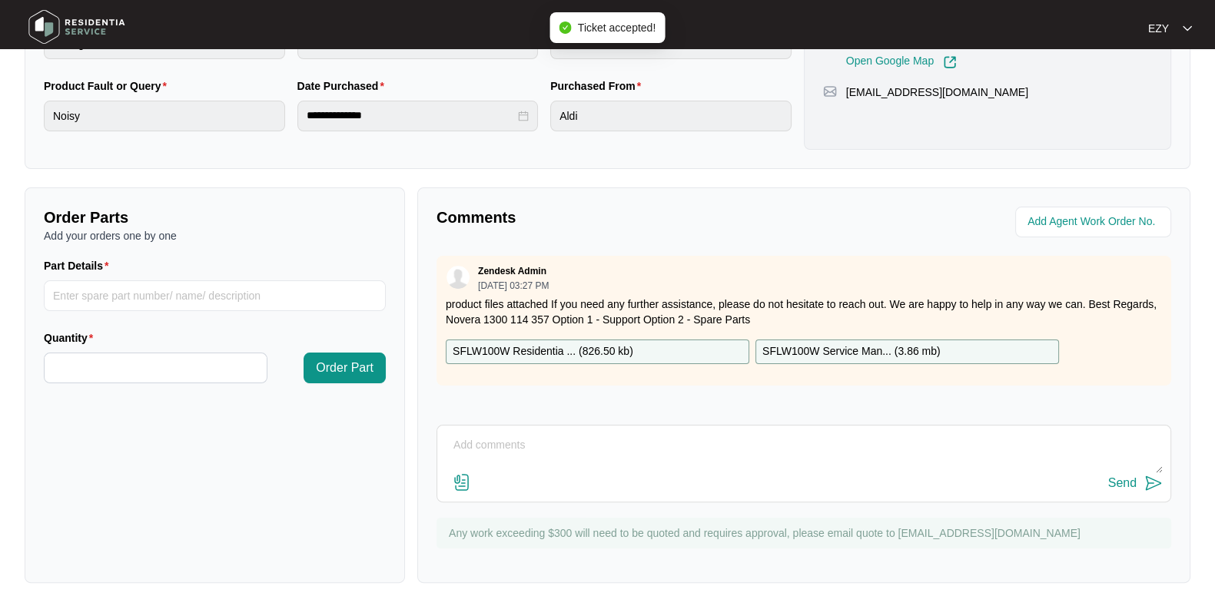
click at [669, 344] on div "SFLW100W Residentia ... ( 826.50 kb )" at bounding box center [597, 352] width 303 height 25
click at [787, 352] on p "SFLW100W Service Man... ( 3.86 mb )" at bounding box center [851, 351] width 178 height 17
click at [721, 345] on div "SFLW100W Residentia ... ( 826.50 kb )" at bounding box center [597, 352] width 303 height 25
